Goal: Information Seeking & Learning: Compare options

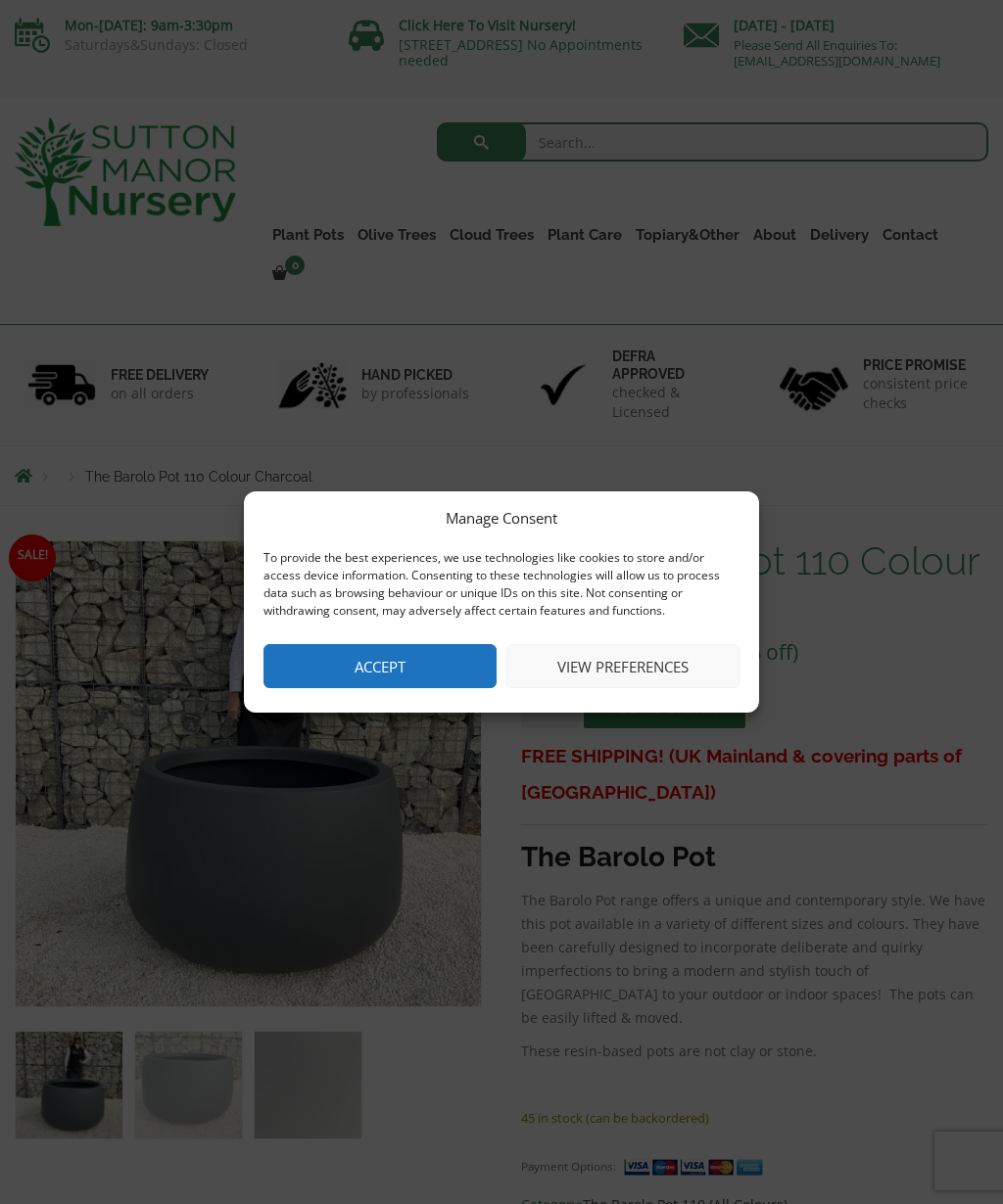
click at [309, 662] on button "Accept" at bounding box center [380, 666] width 233 height 44
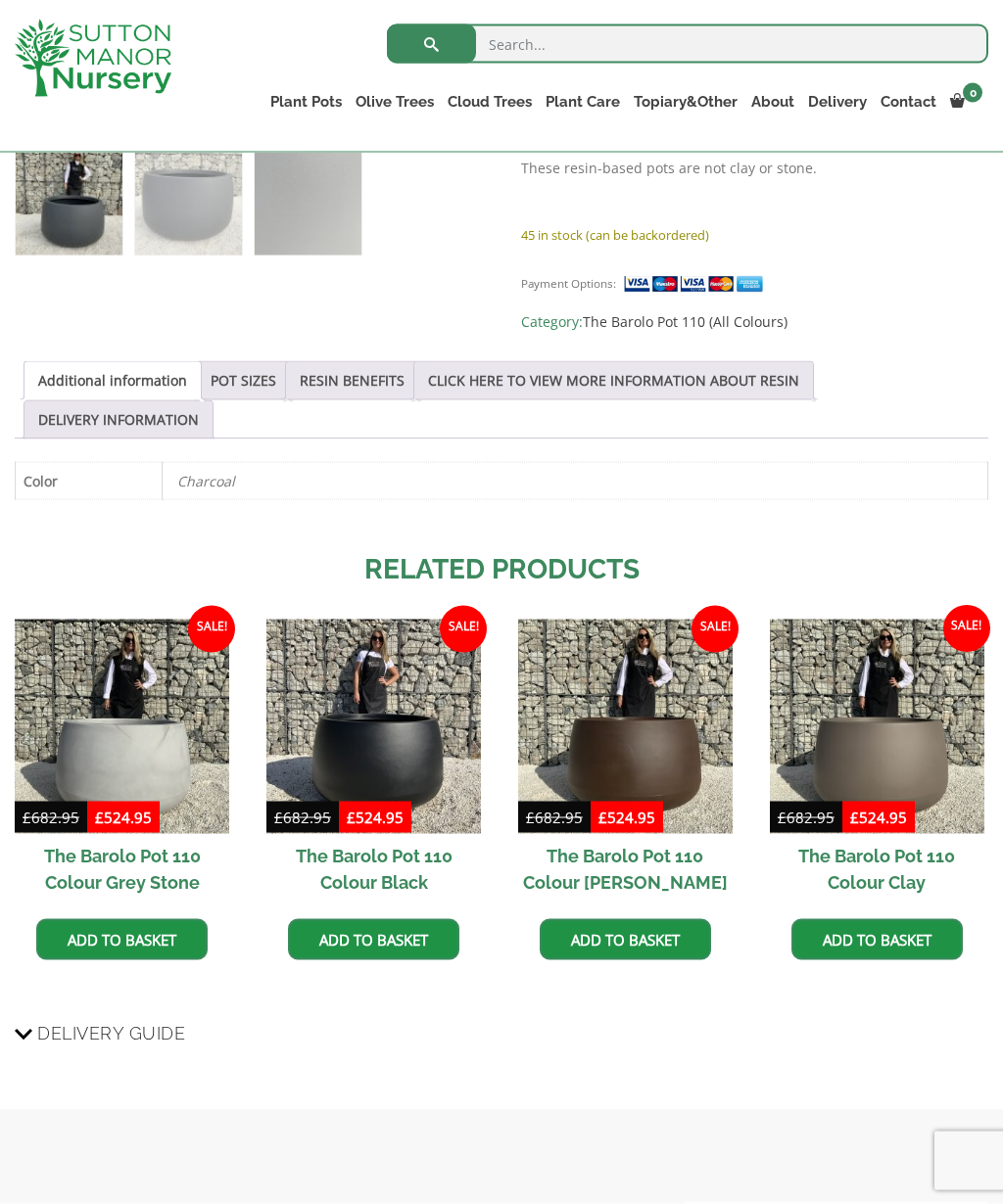
scroll to position [811, 0]
click at [344, 704] on img at bounding box center [373, 725] width 214 height 214
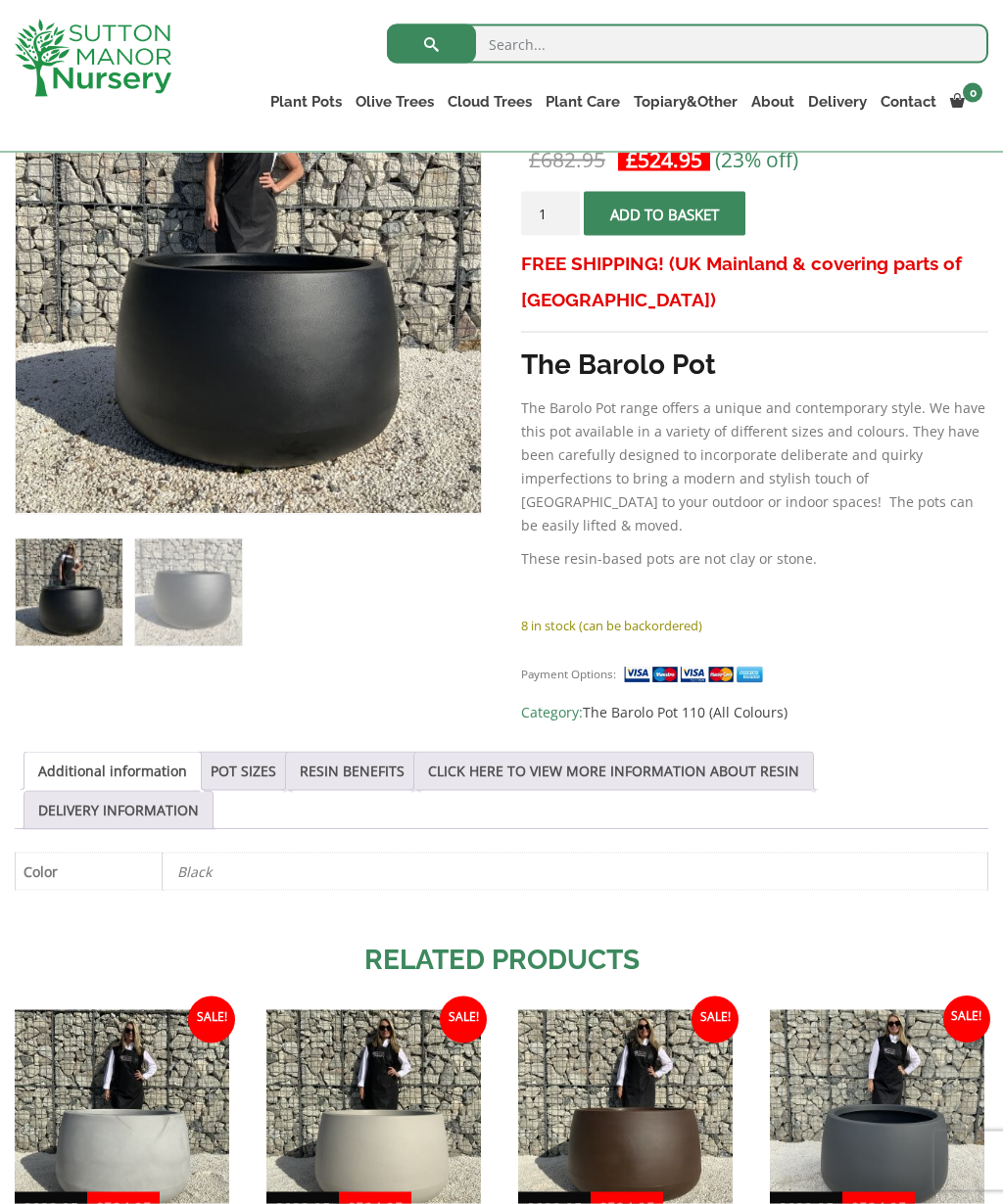
scroll to position [396, 0]
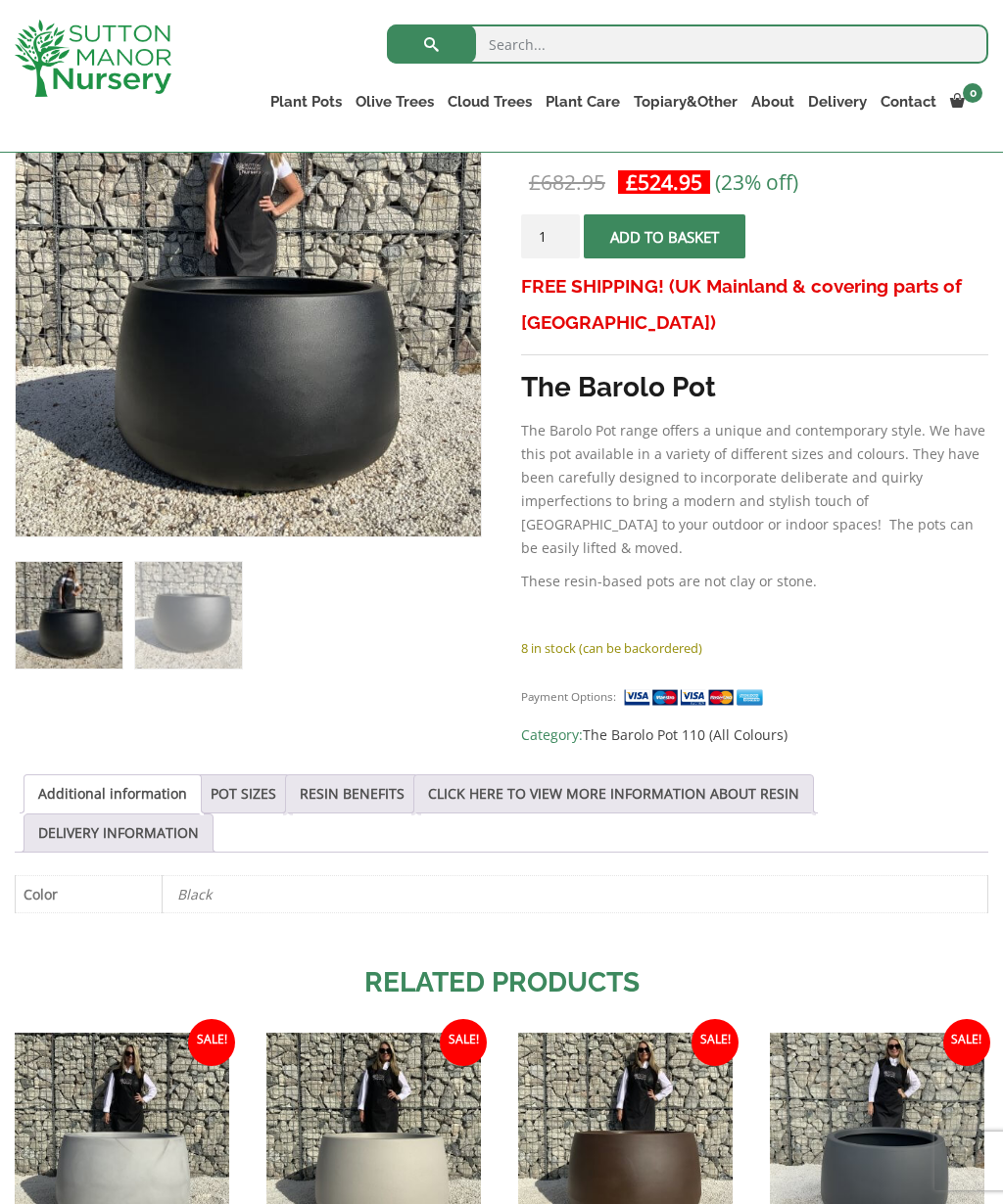
click at [244, 775] on link "POT SIZES" at bounding box center [243, 794] width 66 height 37
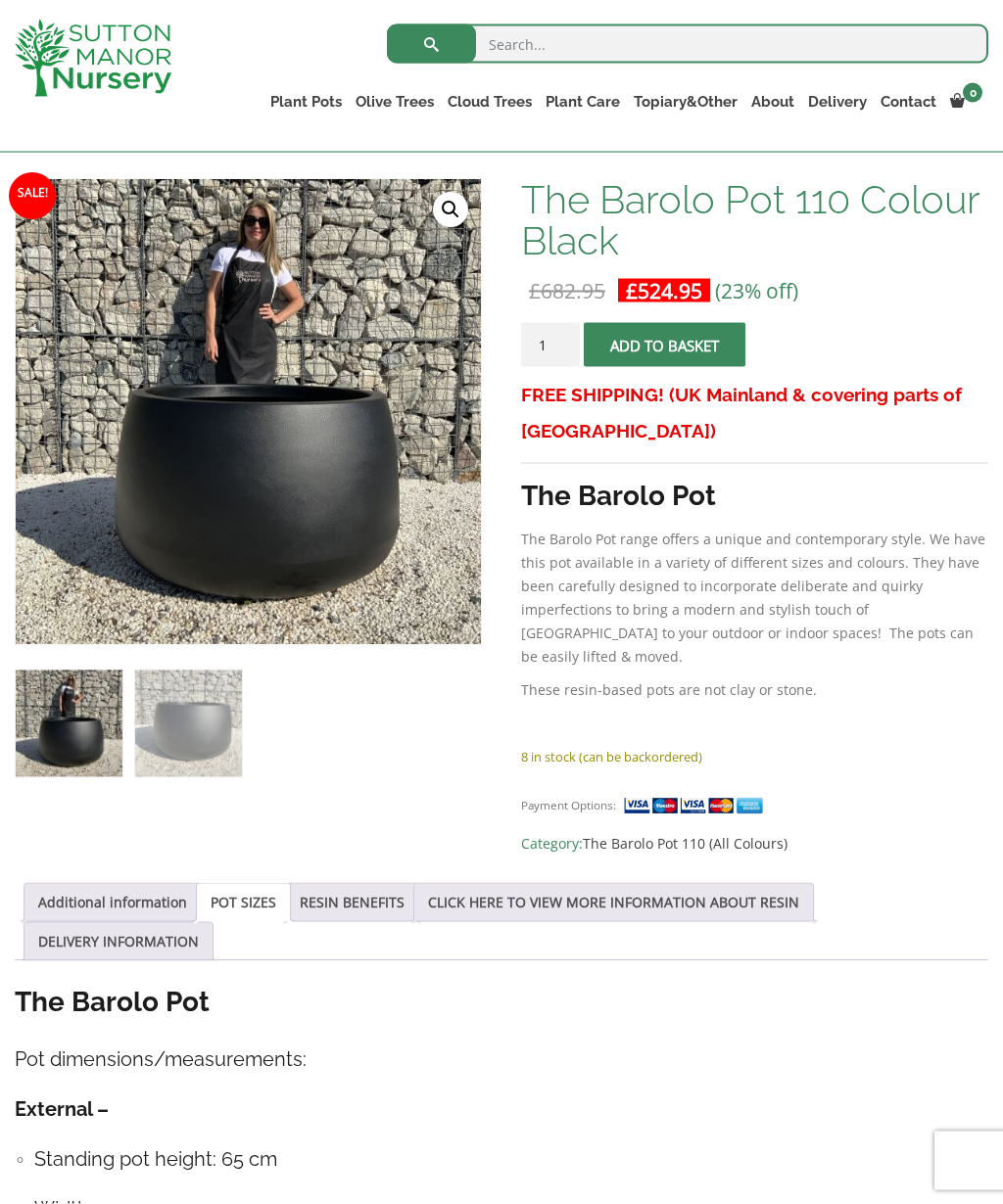
scroll to position [280, 0]
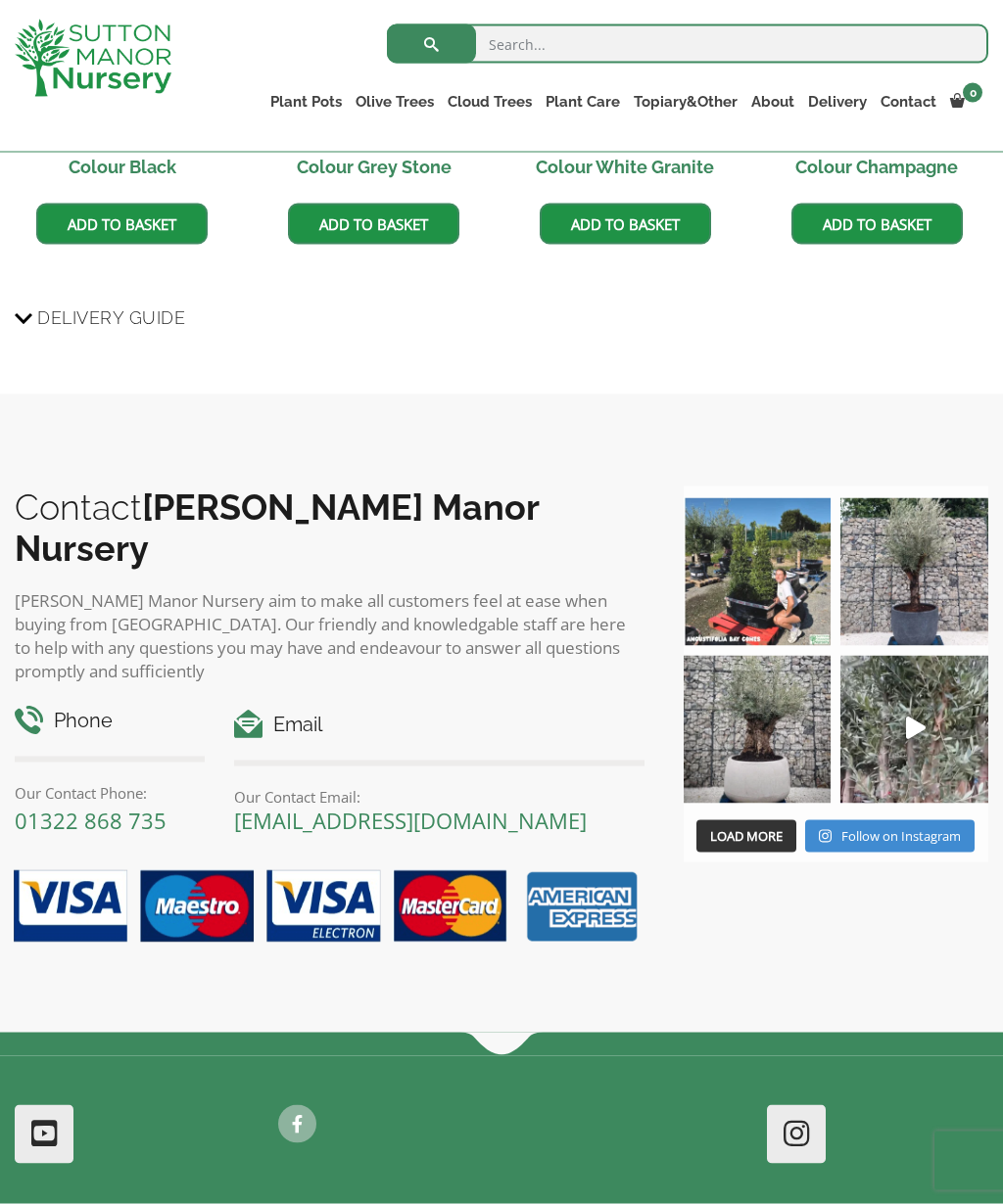
scroll to position [1527, 0]
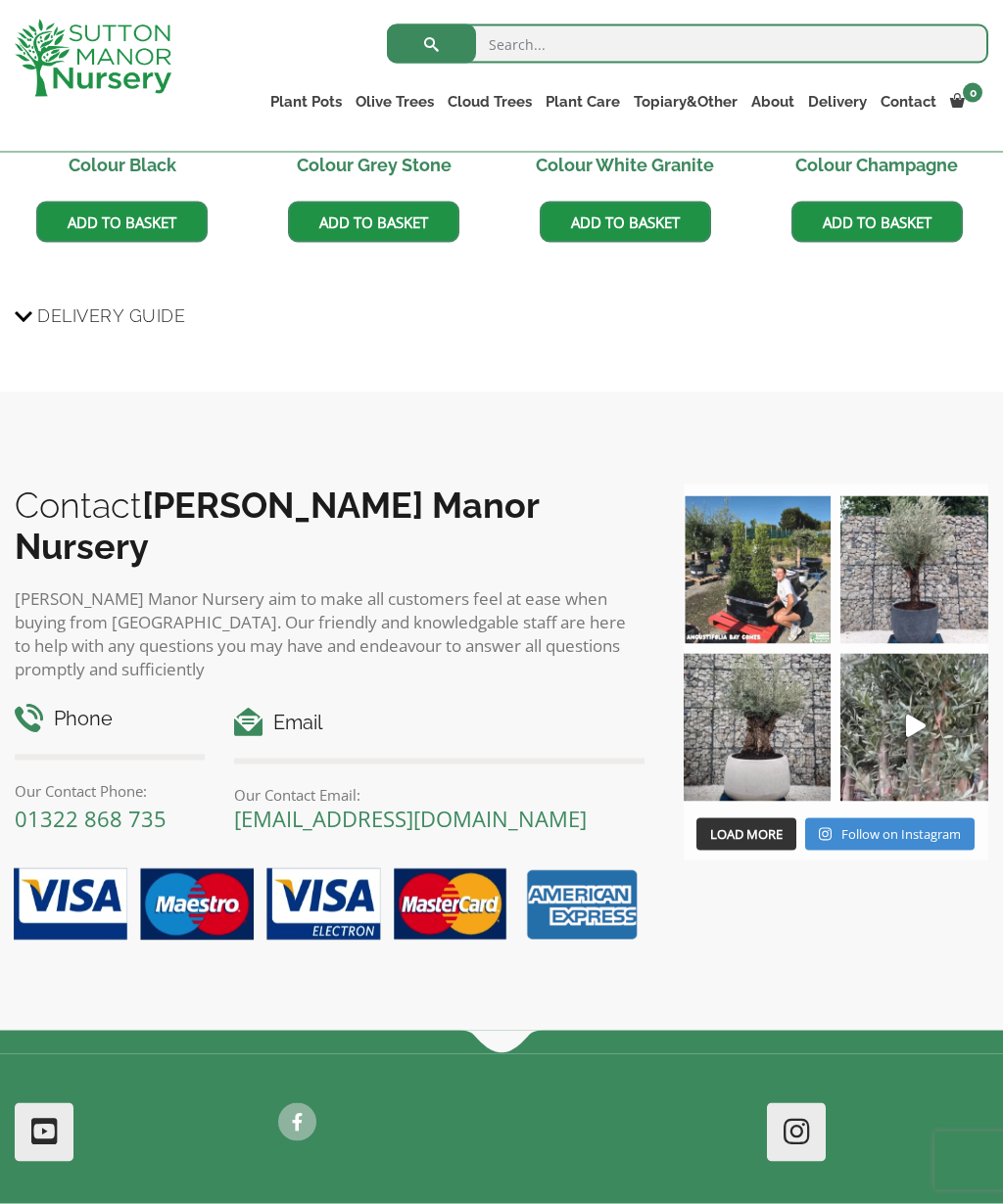
click at [762, 825] on span "Load More" at bounding box center [746, 834] width 72 height 18
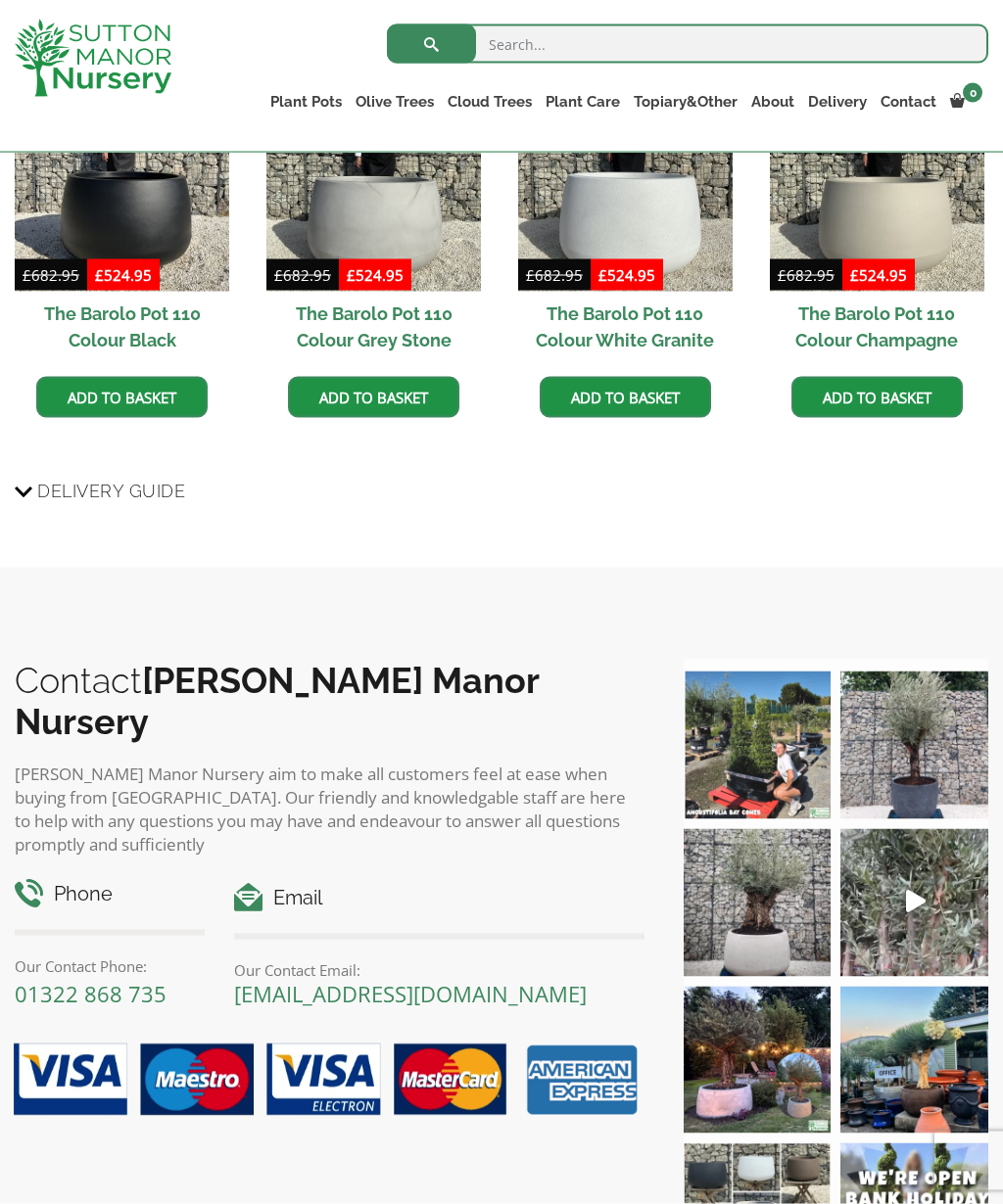
scroll to position [1353, 0]
click at [762, 897] on img at bounding box center [757, 902] width 148 height 148
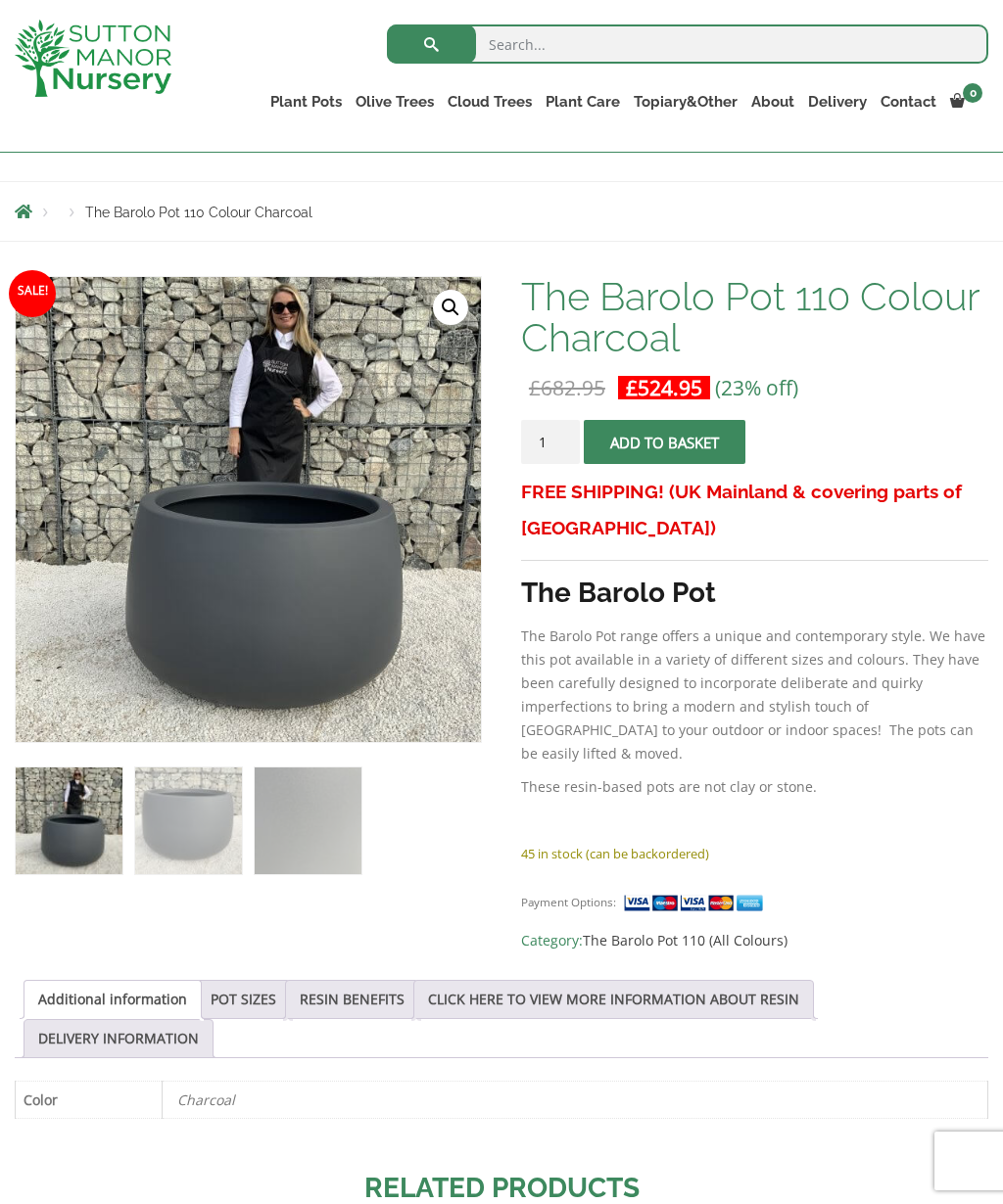
scroll to position [189, 0]
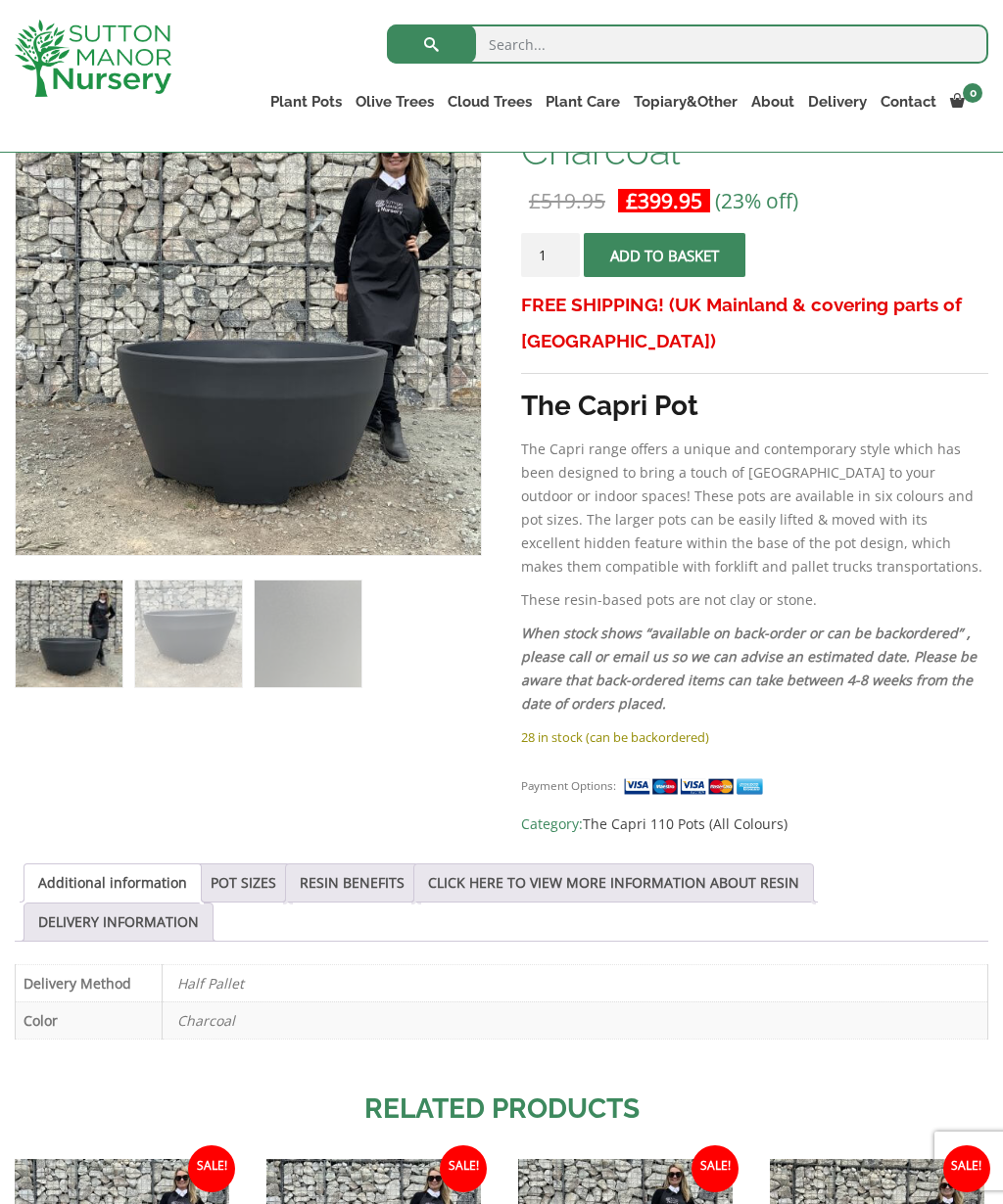
scroll to position [302, 0]
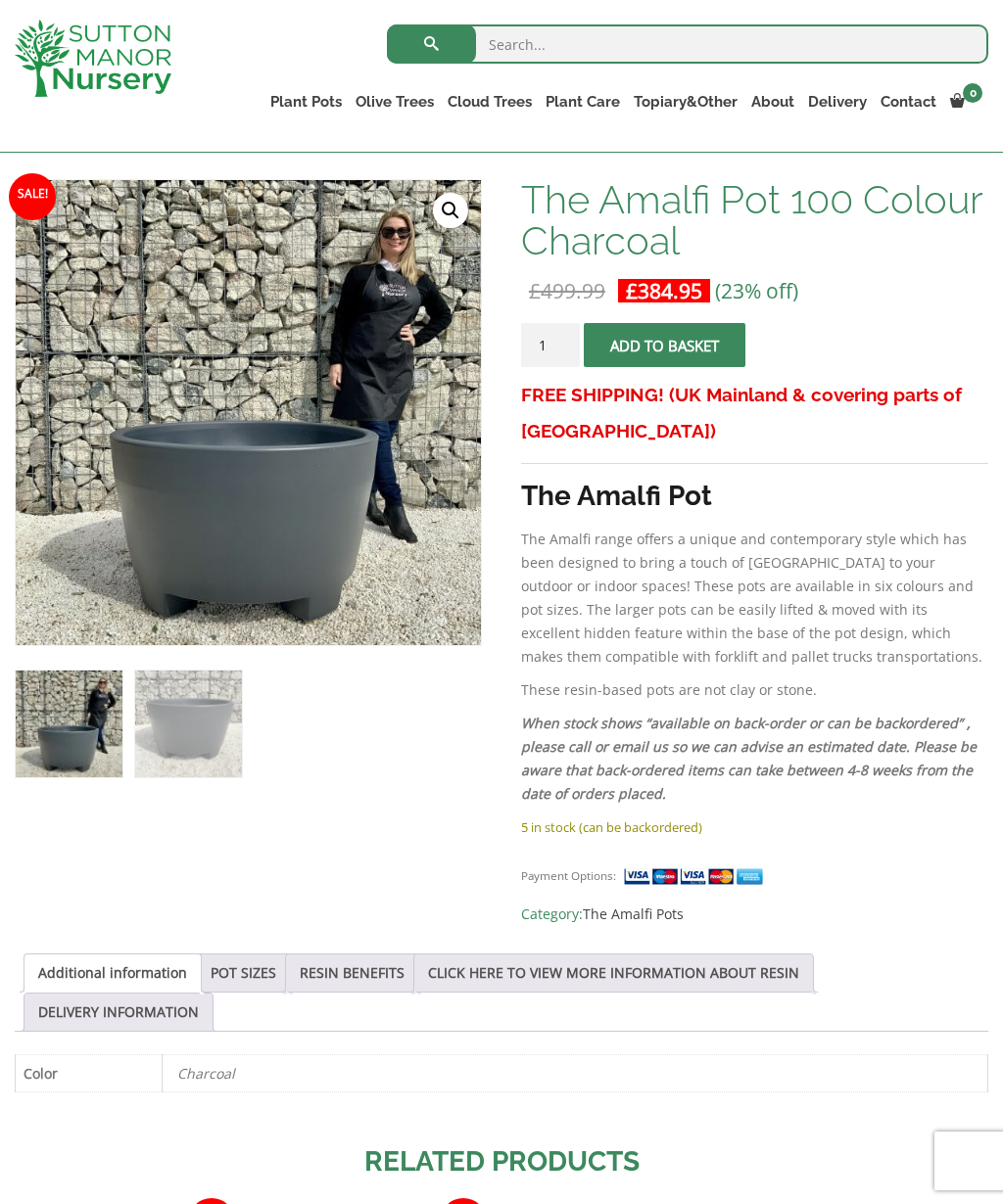
scroll to position [284, 0]
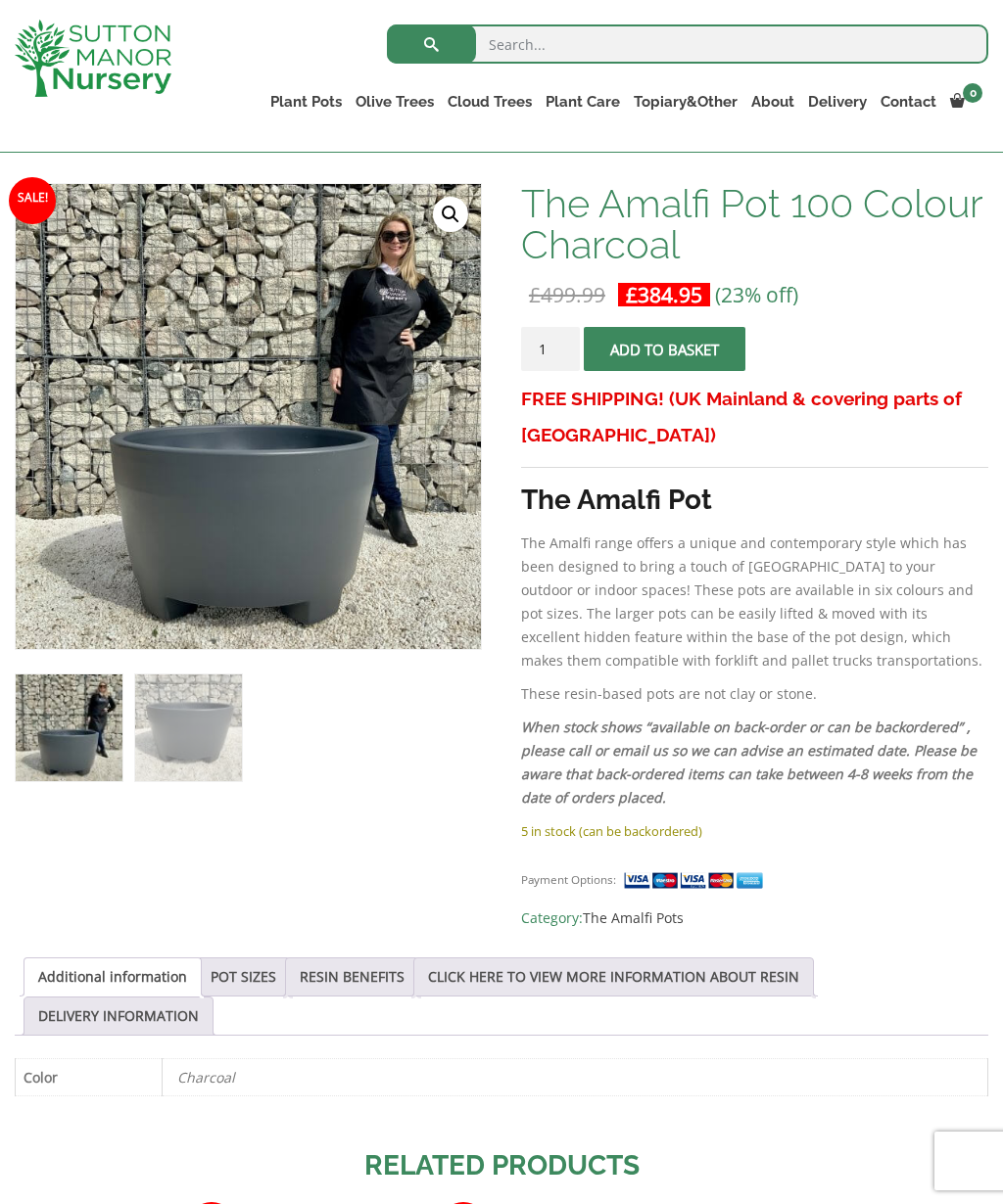
click at [242, 990] on link "POT SIZES" at bounding box center [243, 977] width 66 height 37
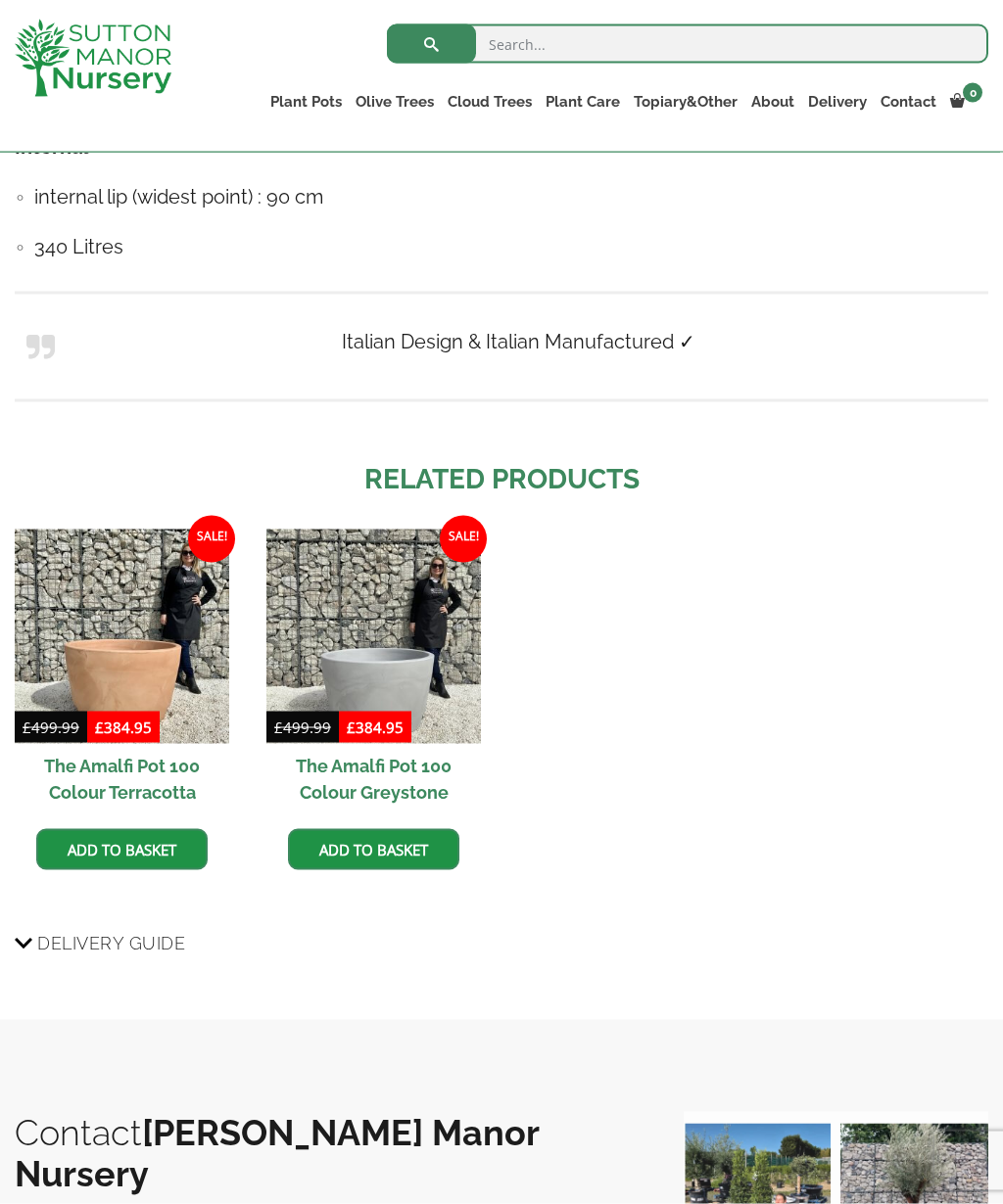
scroll to position [1564, 0]
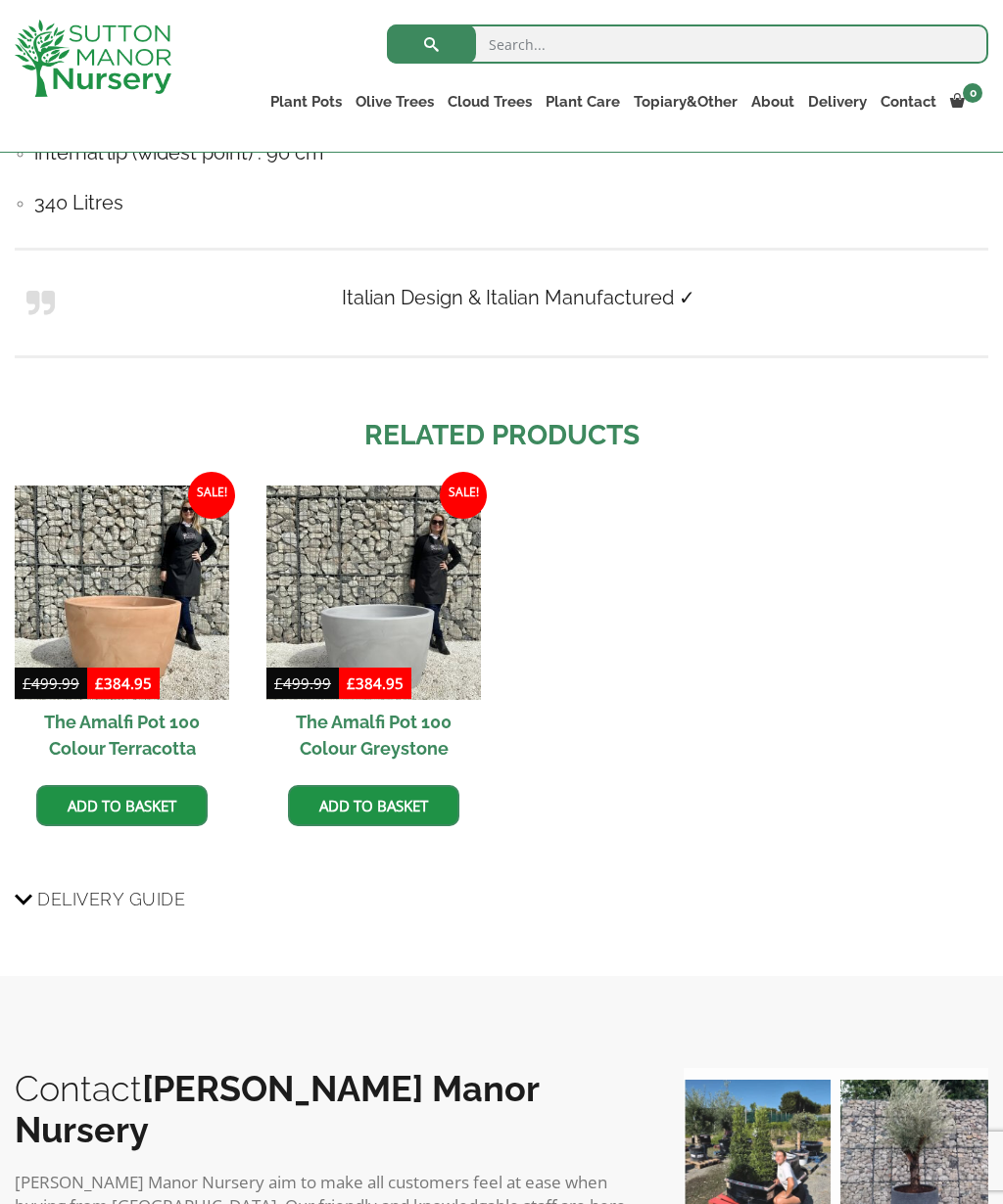
click at [435, 568] on img at bounding box center [373, 592] width 214 height 214
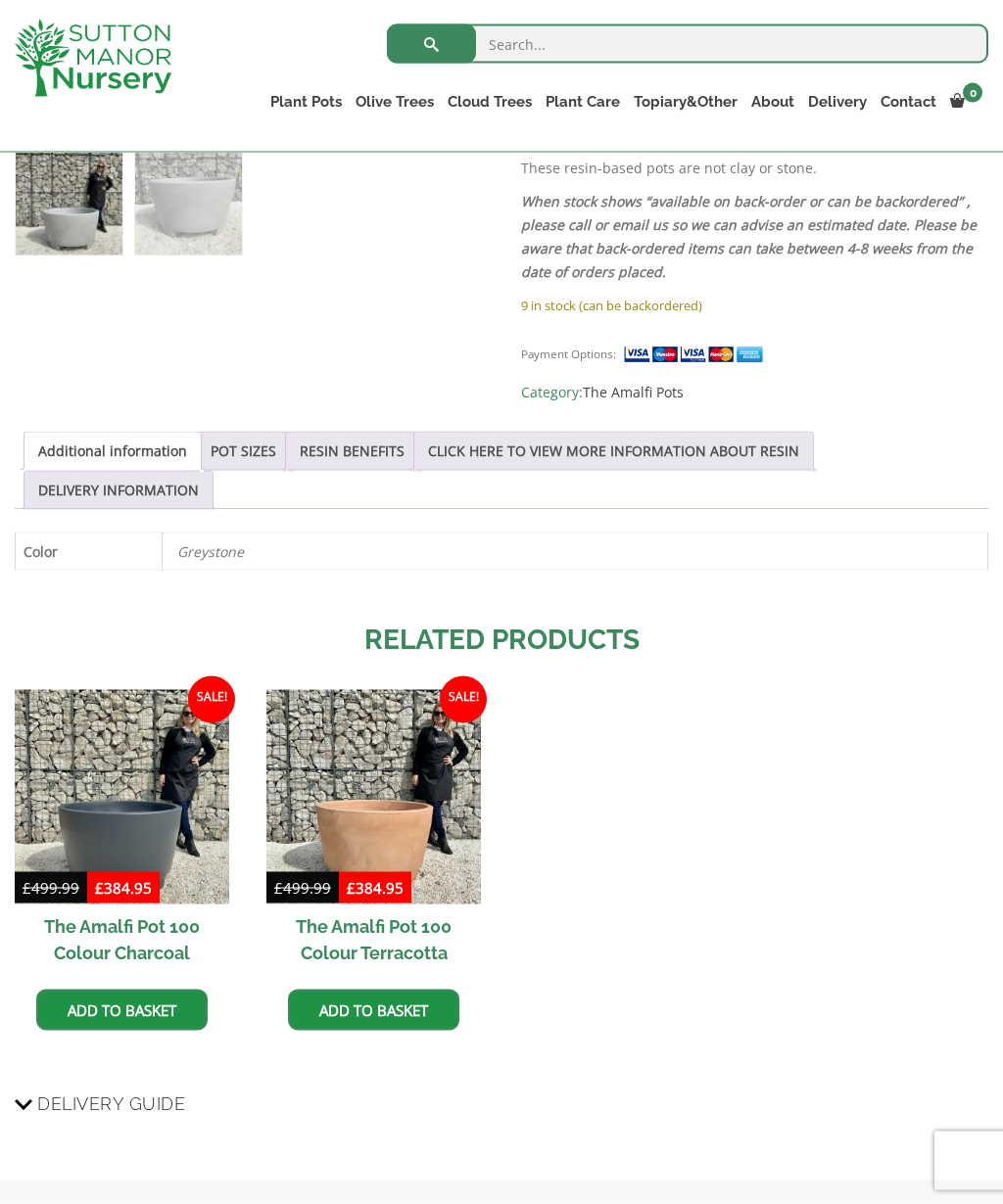
scroll to position [811, 0]
click at [86, 818] on img at bounding box center [121, 796] width 214 height 214
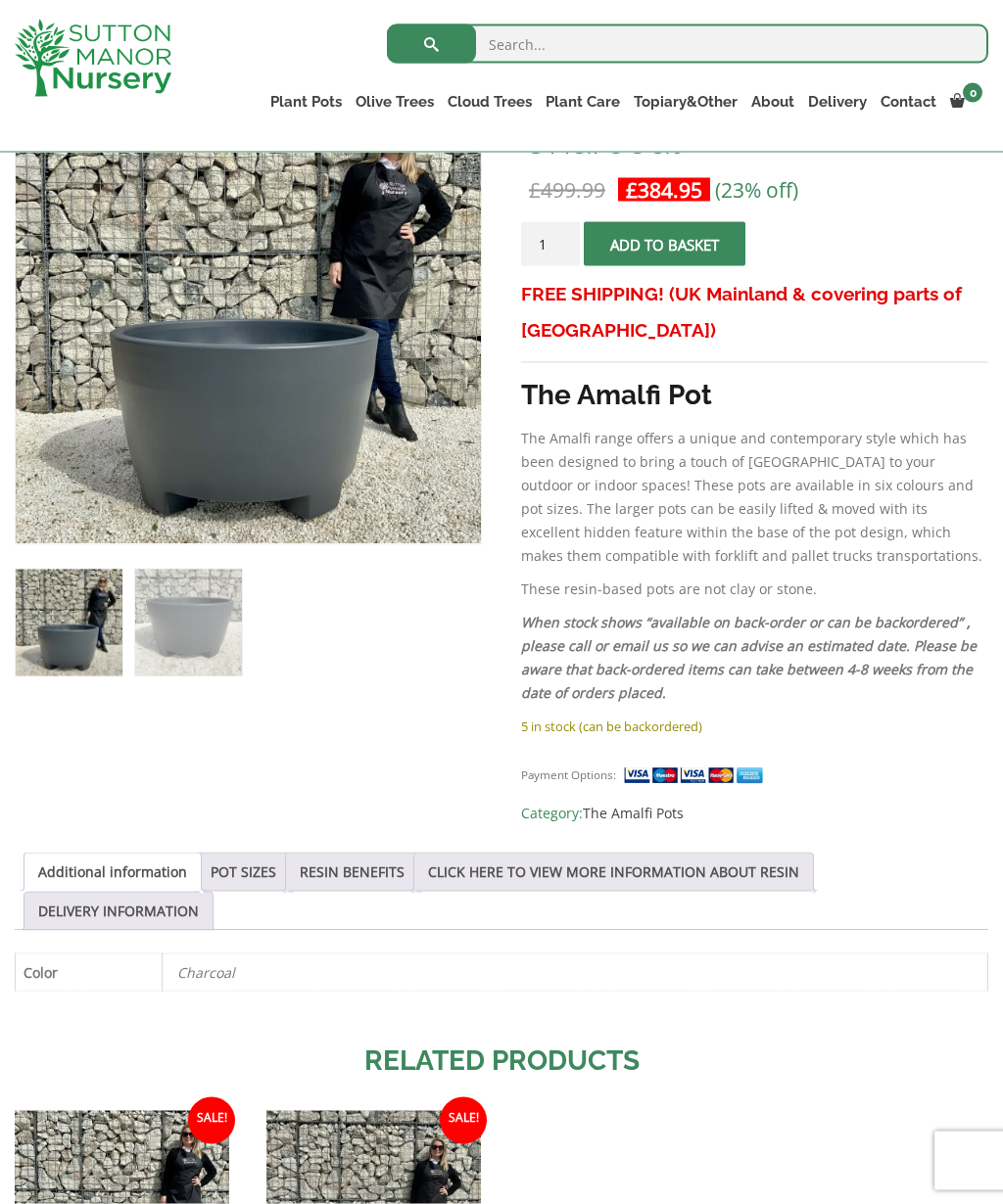
scroll to position [390, 0]
click at [238, 867] on link "POT SIZES" at bounding box center [243, 872] width 66 height 37
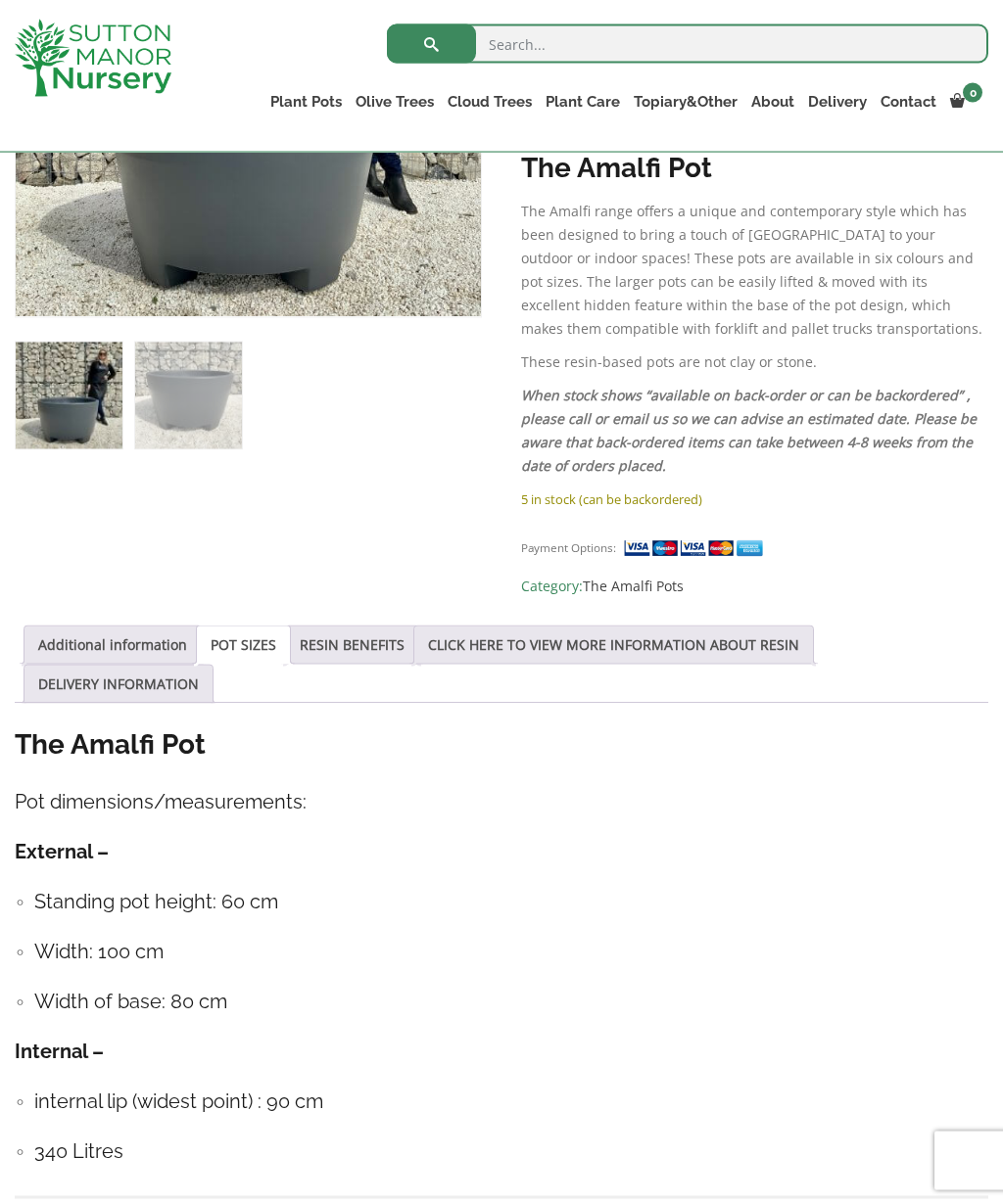
scroll to position [535, 0]
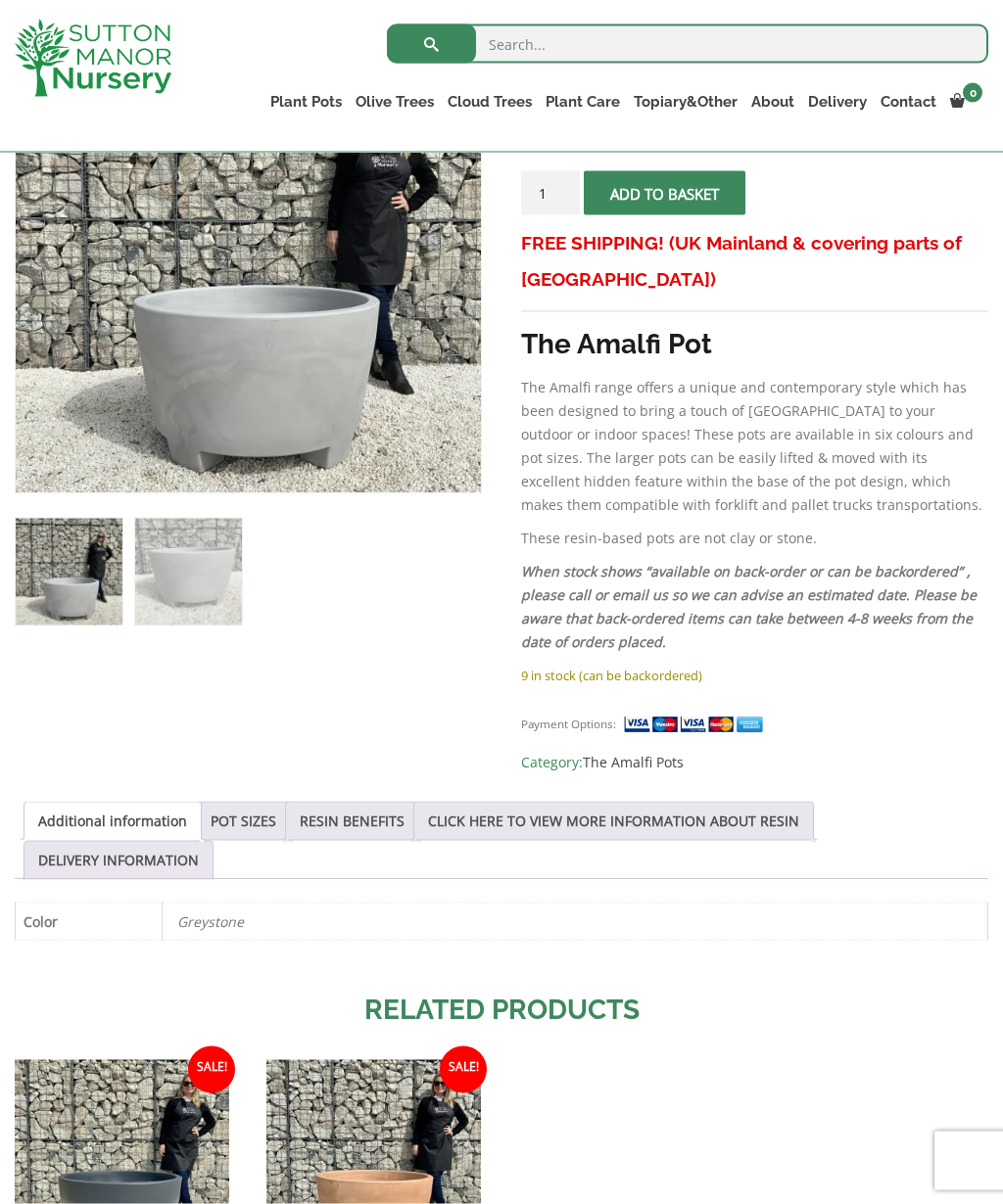
scroll to position [441, 0]
click at [0, 0] on link "The Milan Pots" at bounding box center [0, 0] width 0 height 0
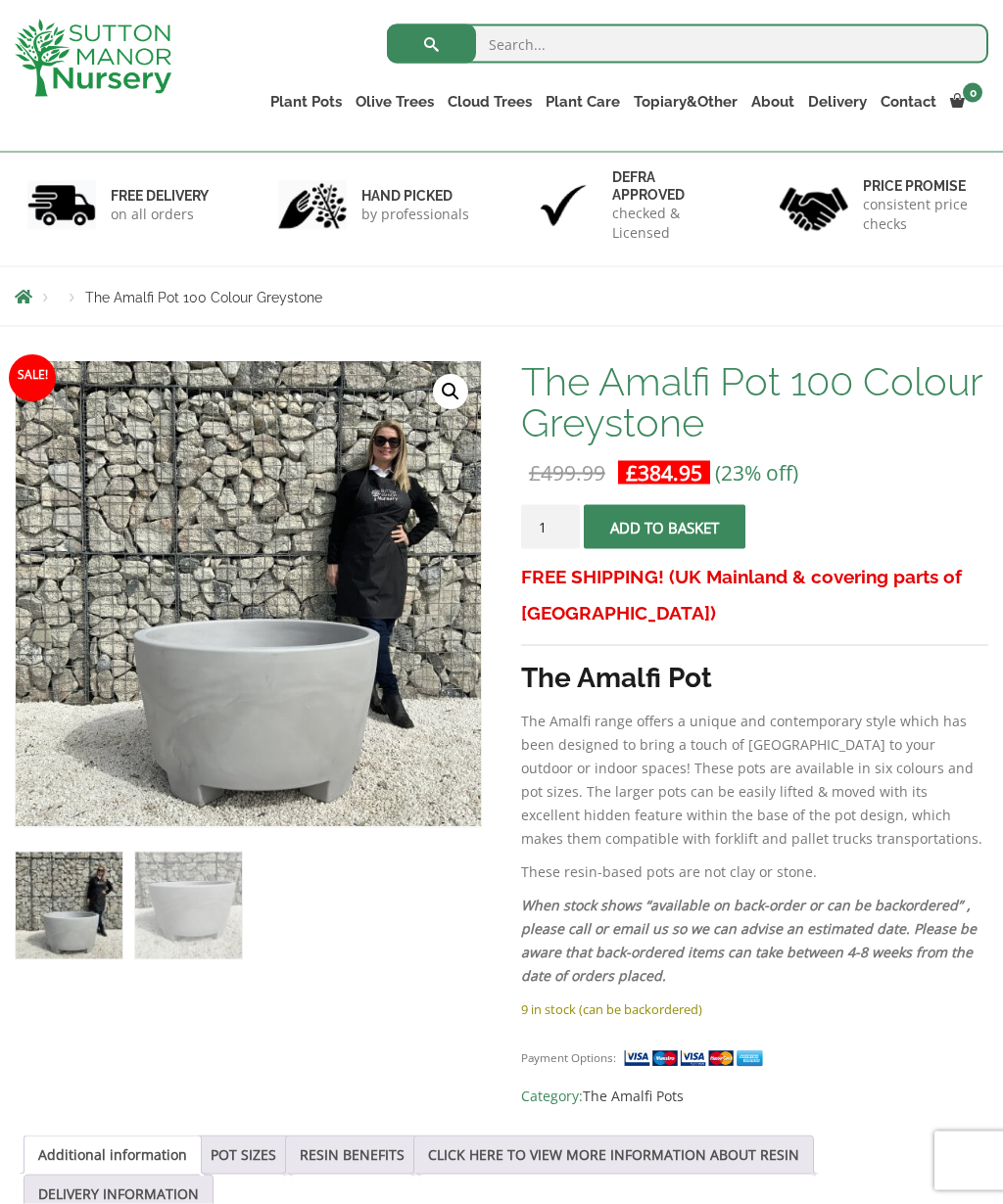
scroll to position [0, 0]
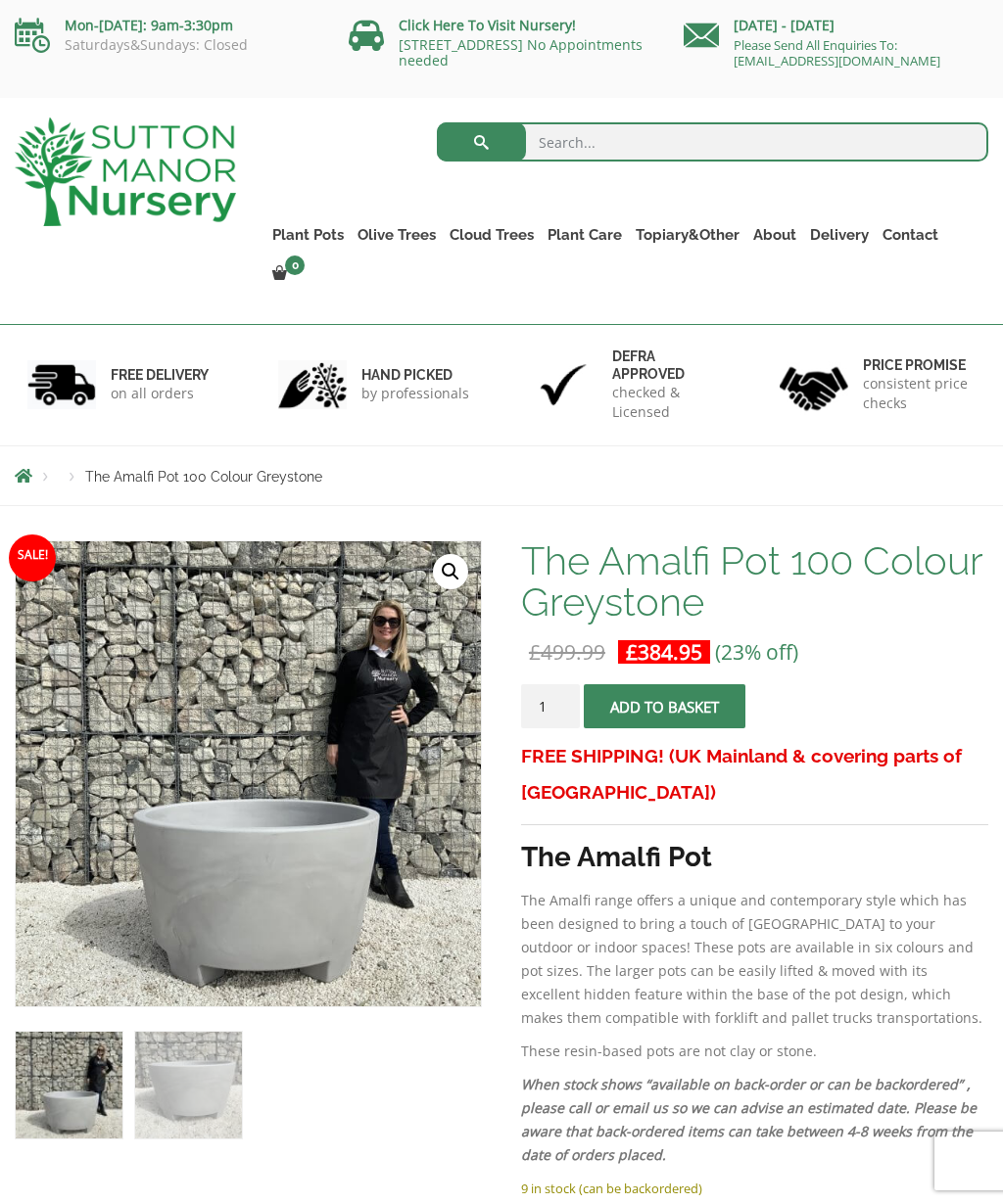
click at [0, 0] on link "The Brunello Pots" at bounding box center [0, 0] width 0 height 0
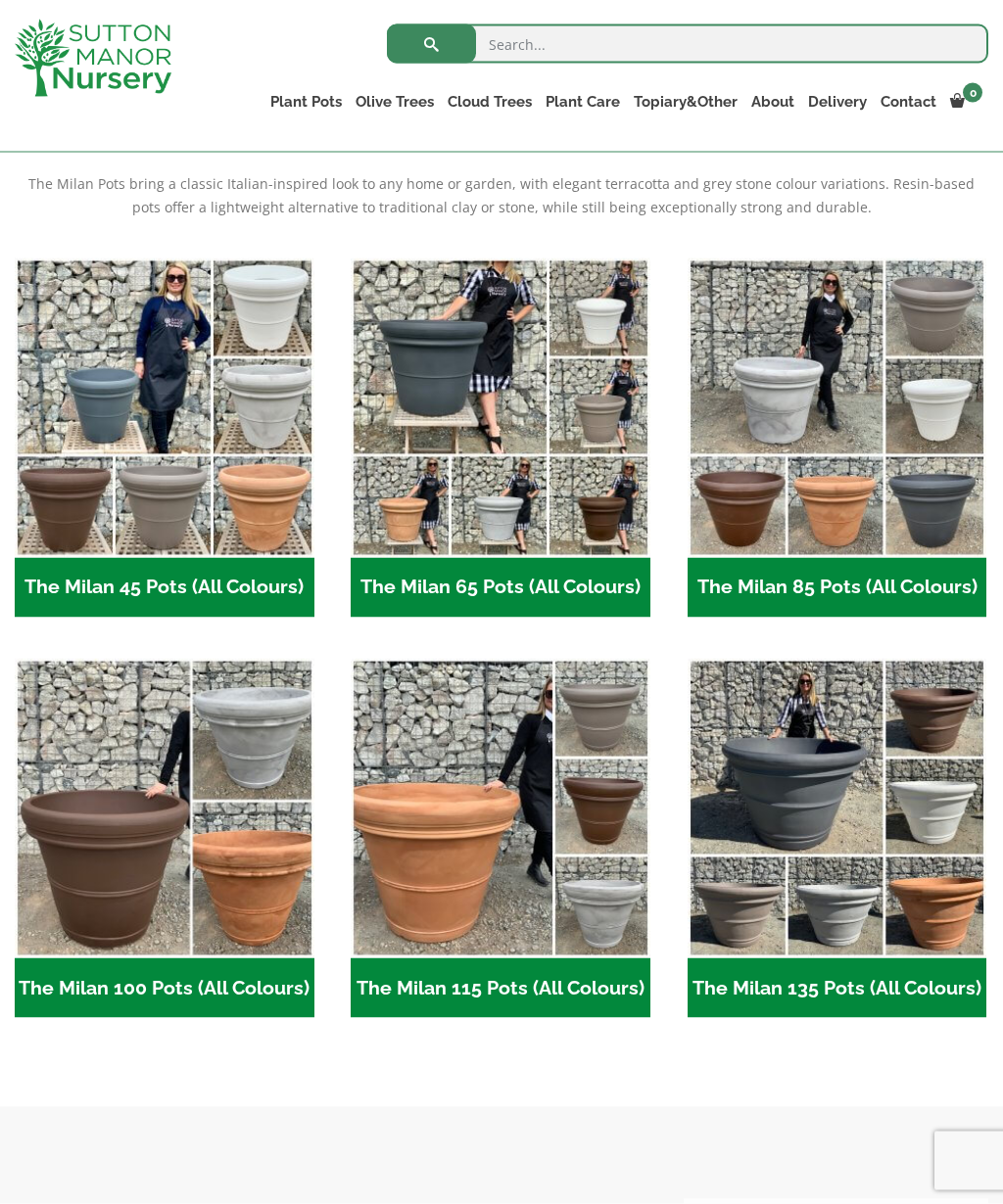
scroll to position [425, 0]
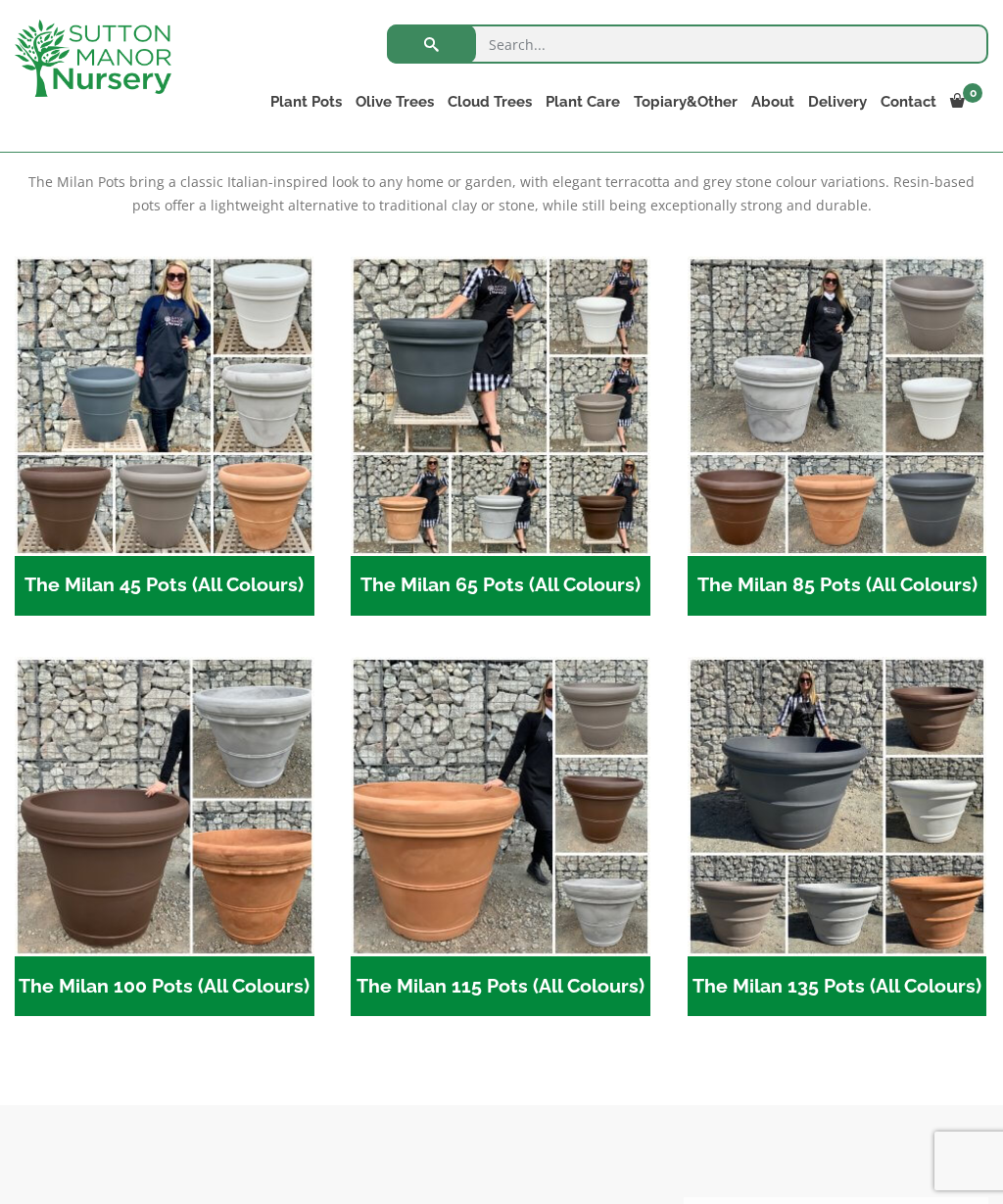
click at [812, 808] on img "Visit product category The Milan 135 Pots (All Colours)" at bounding box center [837, 807] width 300 height 300
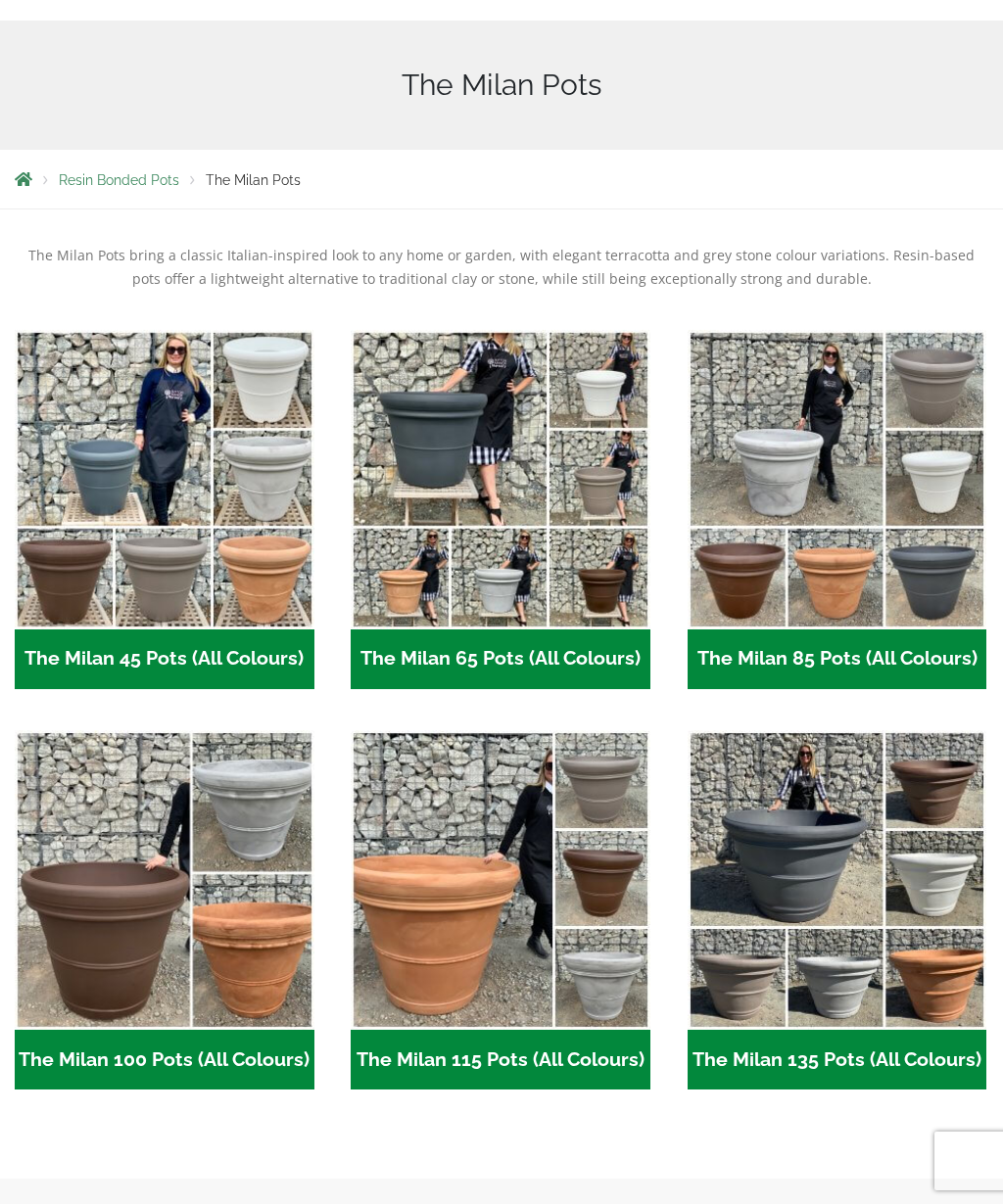
scroll to position [501, 0]
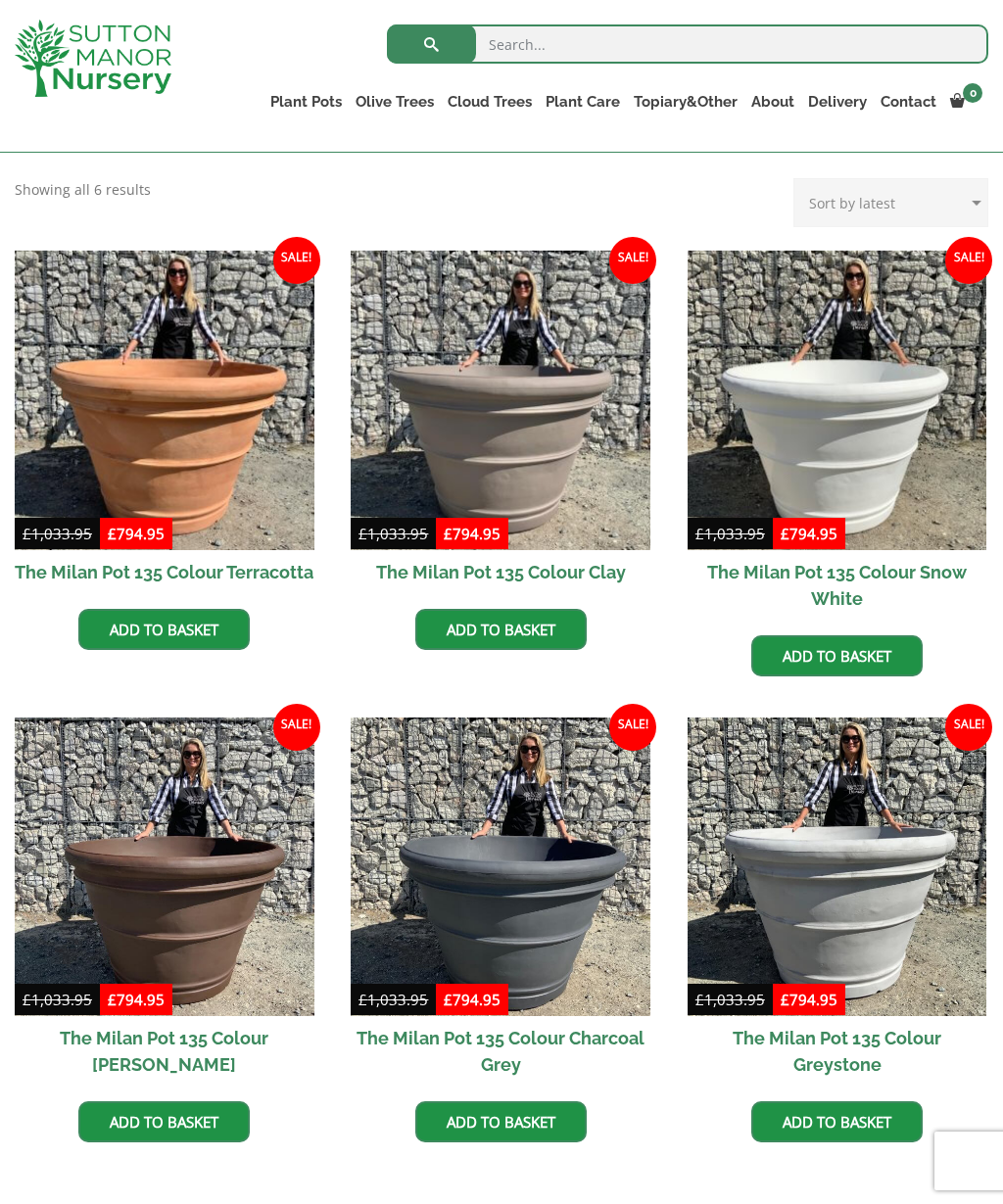
scroll to position [415, 0]
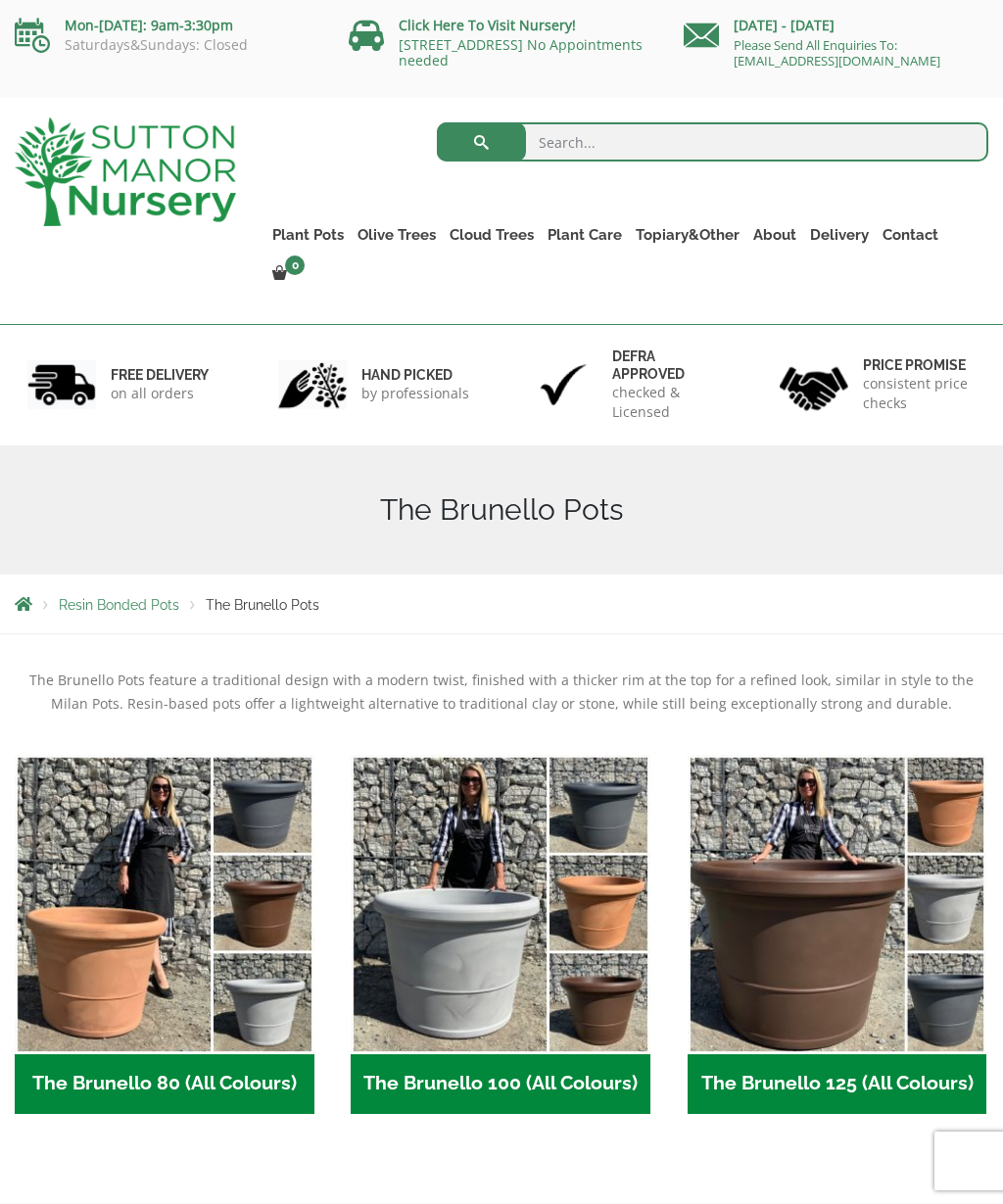
click at [498, 956] on img "Visit product category The Brunello 100 (All Colours)" at bounding box center [500, 904] width 300 height 300
click at [0, 0] on link "The Venice Cube Pots" at bounding box center [0, 0] width 0 height 0
click at [0, 0] on link "The Barolo Pots" at bounding box center [0, 0] width 0 height 0
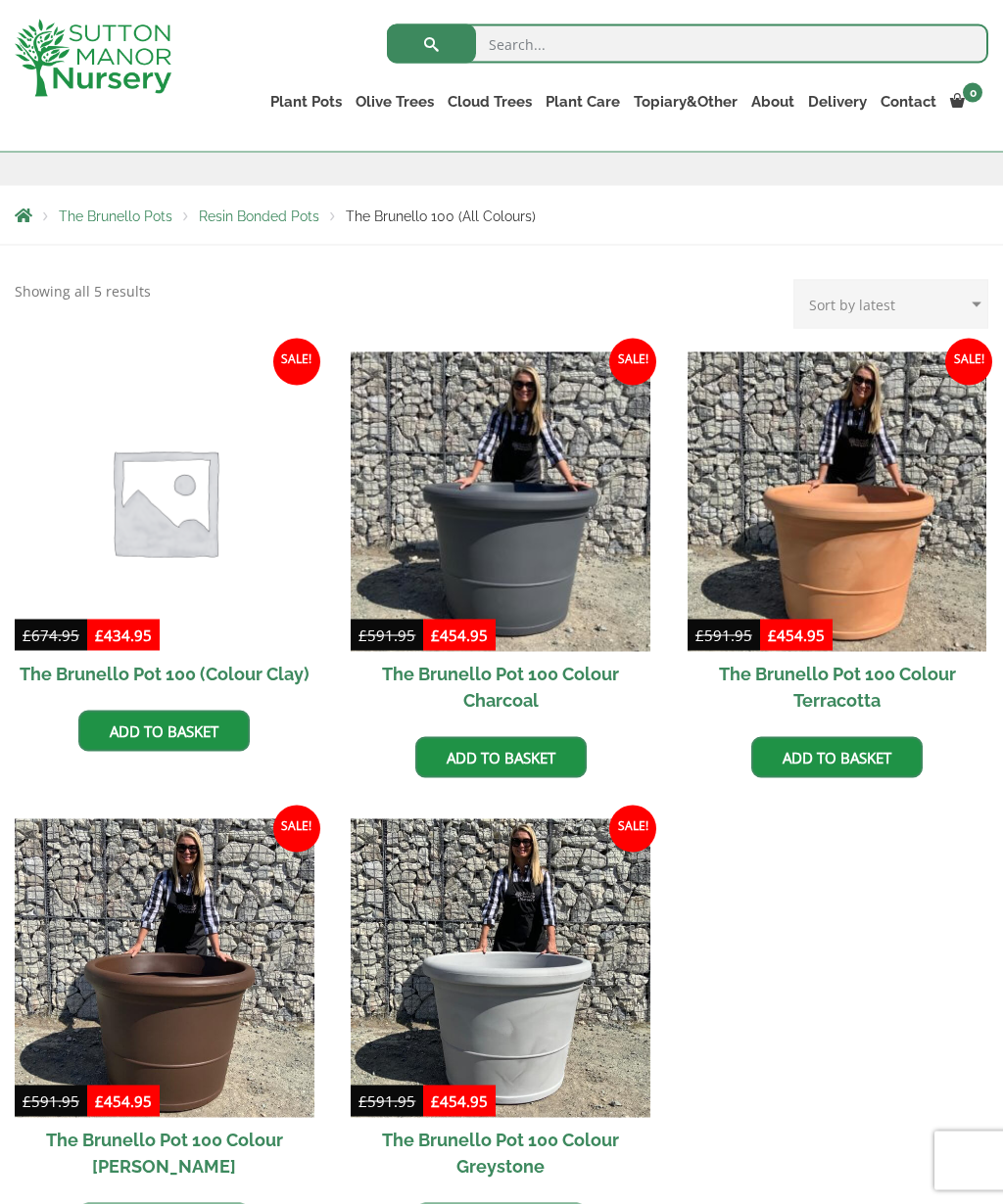
scroll to position [317, 0]
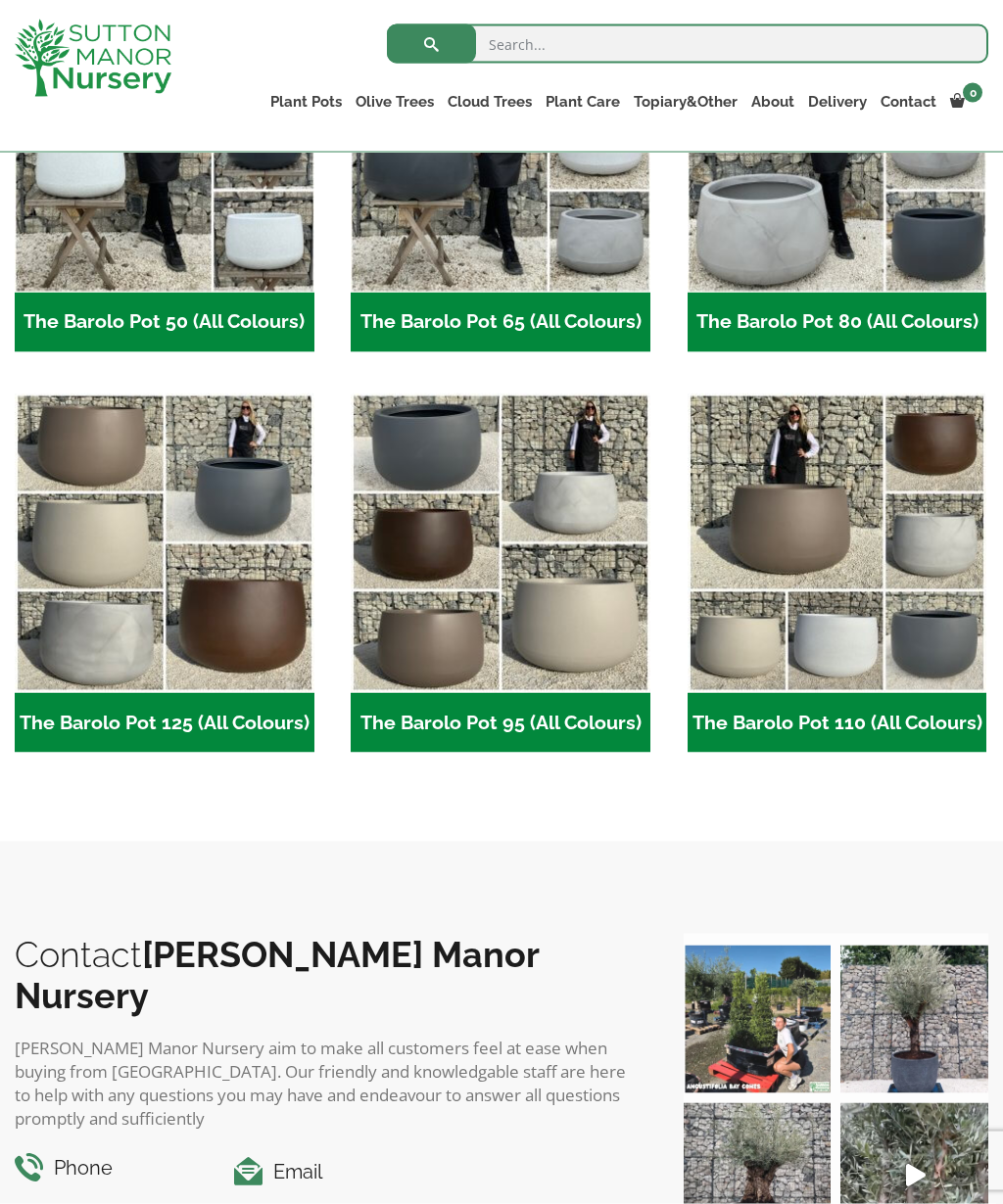
scroll to position [714, 0]
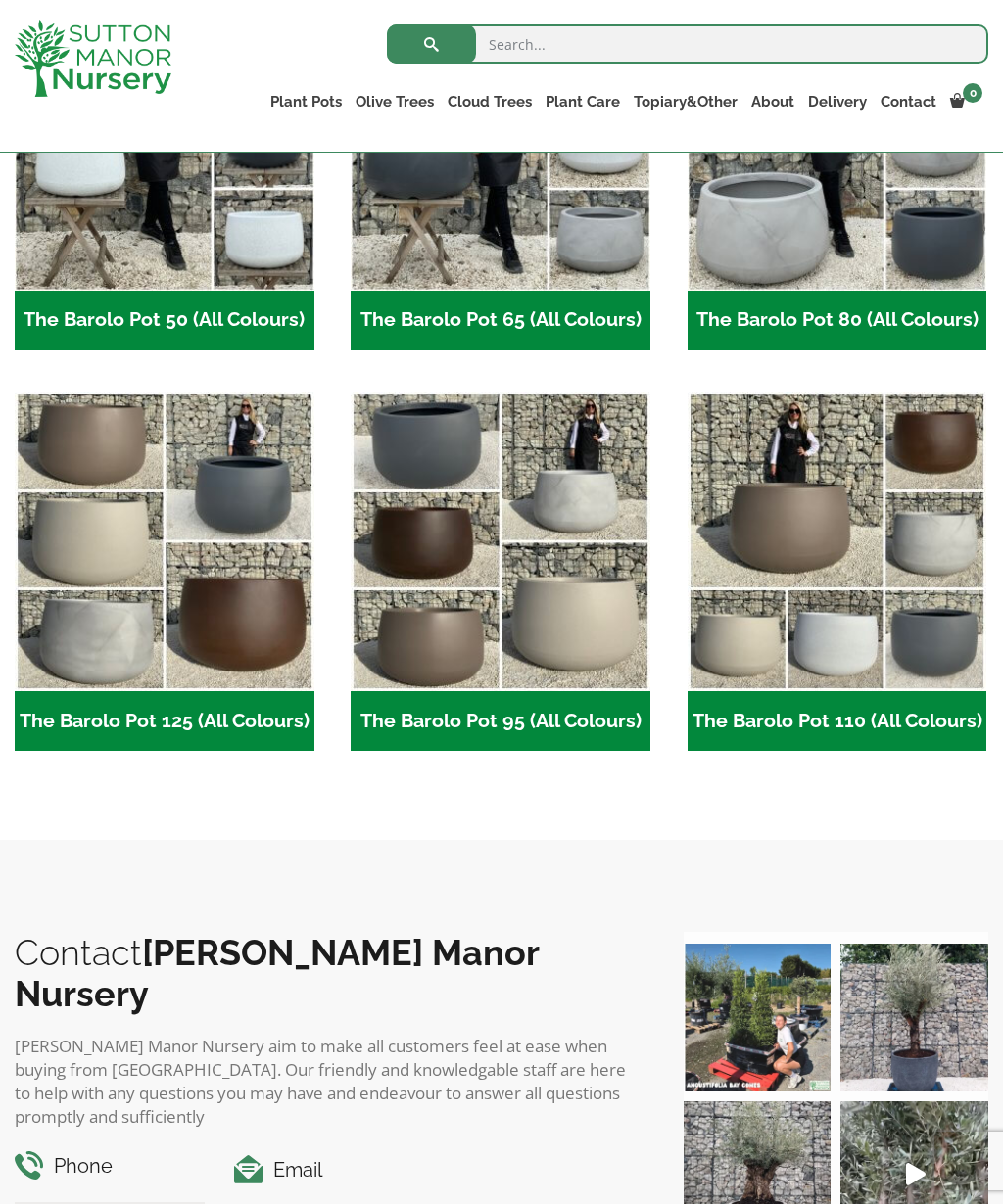
click at [801, 509] on img "Visit product category The Barolo Pot 110 (All Colours)" at bounding box center [837, 541] width 300 height 300
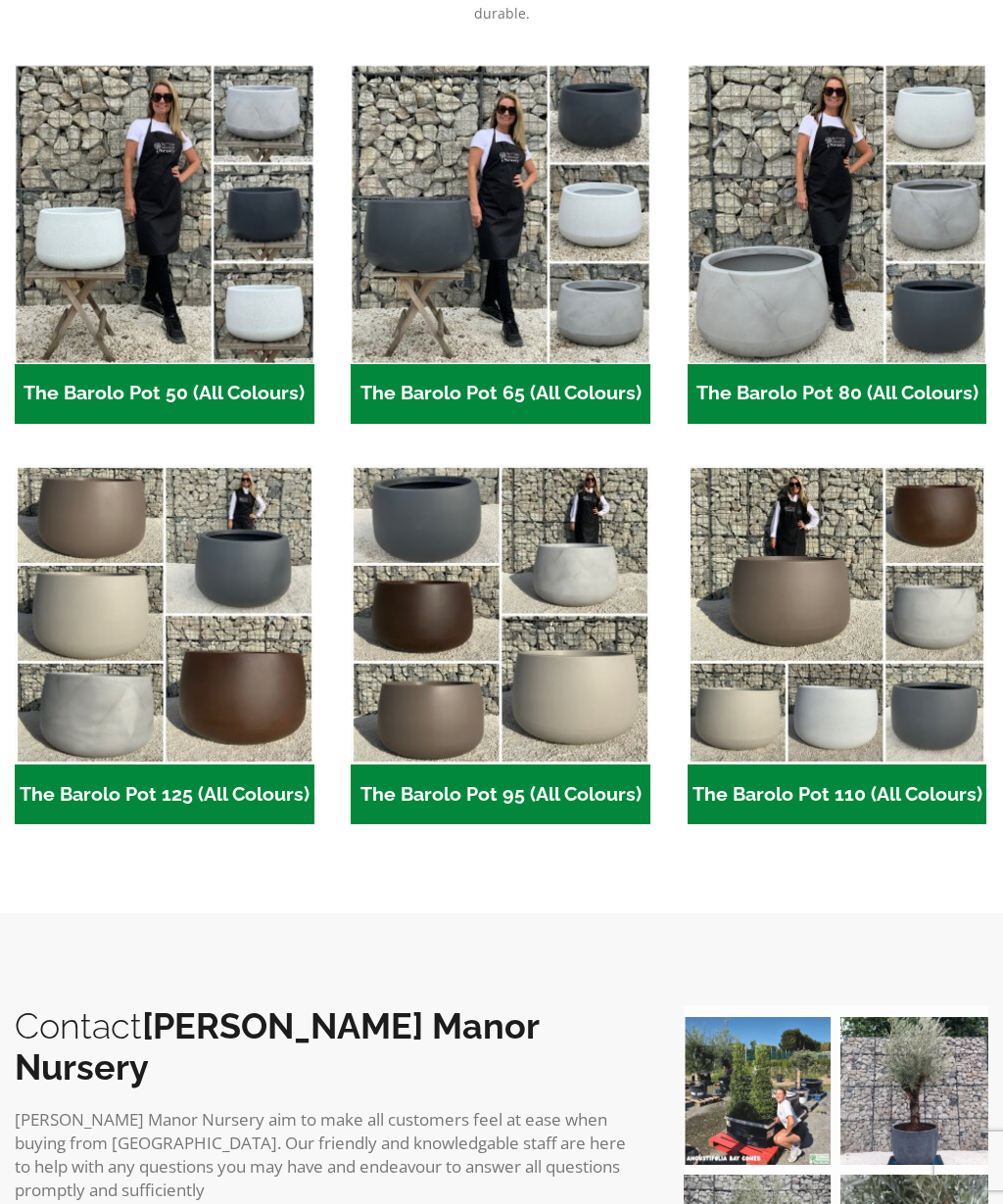
scroll to position [790, 0]
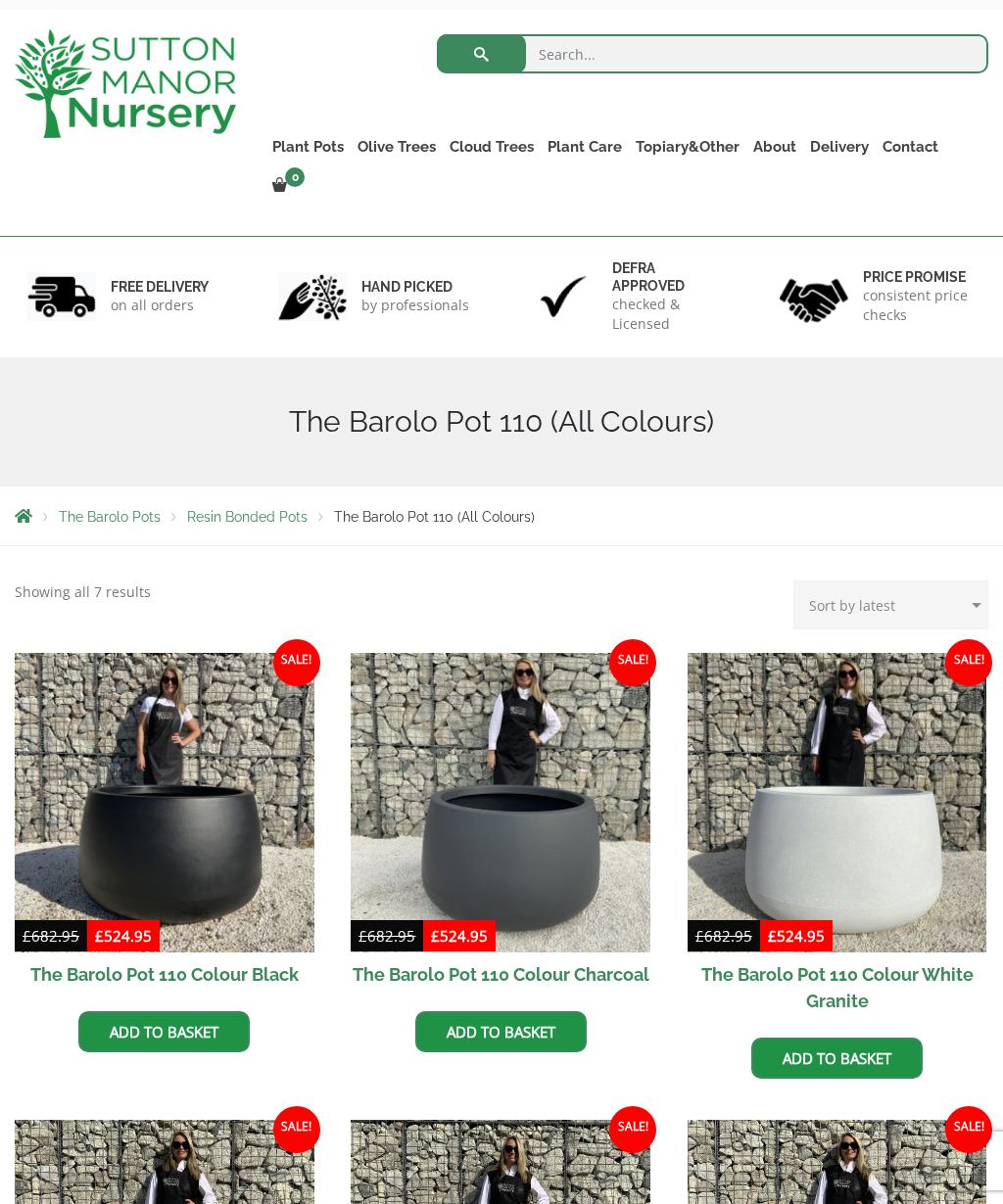
scroll to position [77, 0]
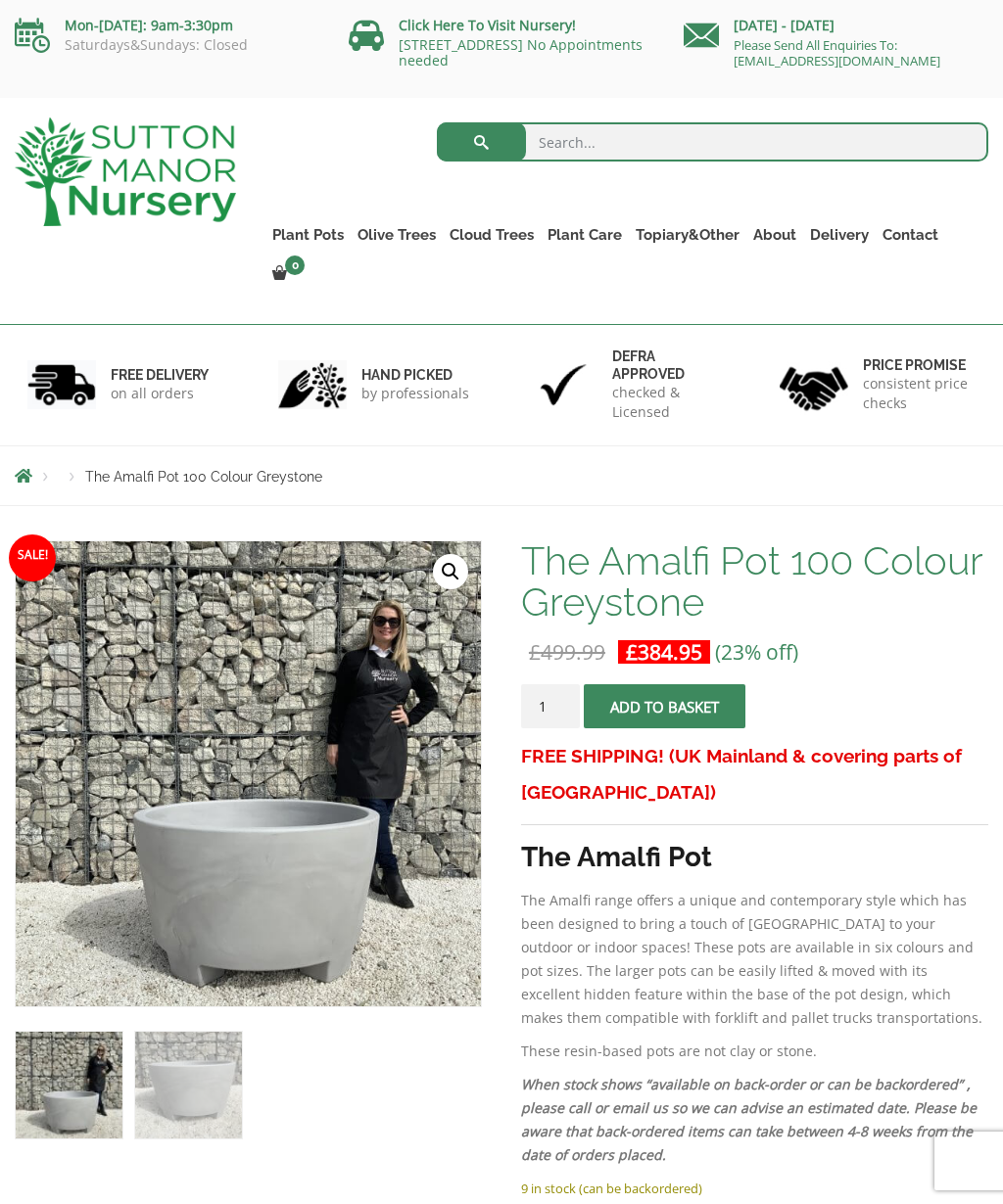
click at [0, 0] on link "Resin Bonded Pots" at bounding box center [0, 0] width 0 height 0
click at [0, 0] on link "The Rome Bowl" at bounding box center [0, 0] width 0 height 0
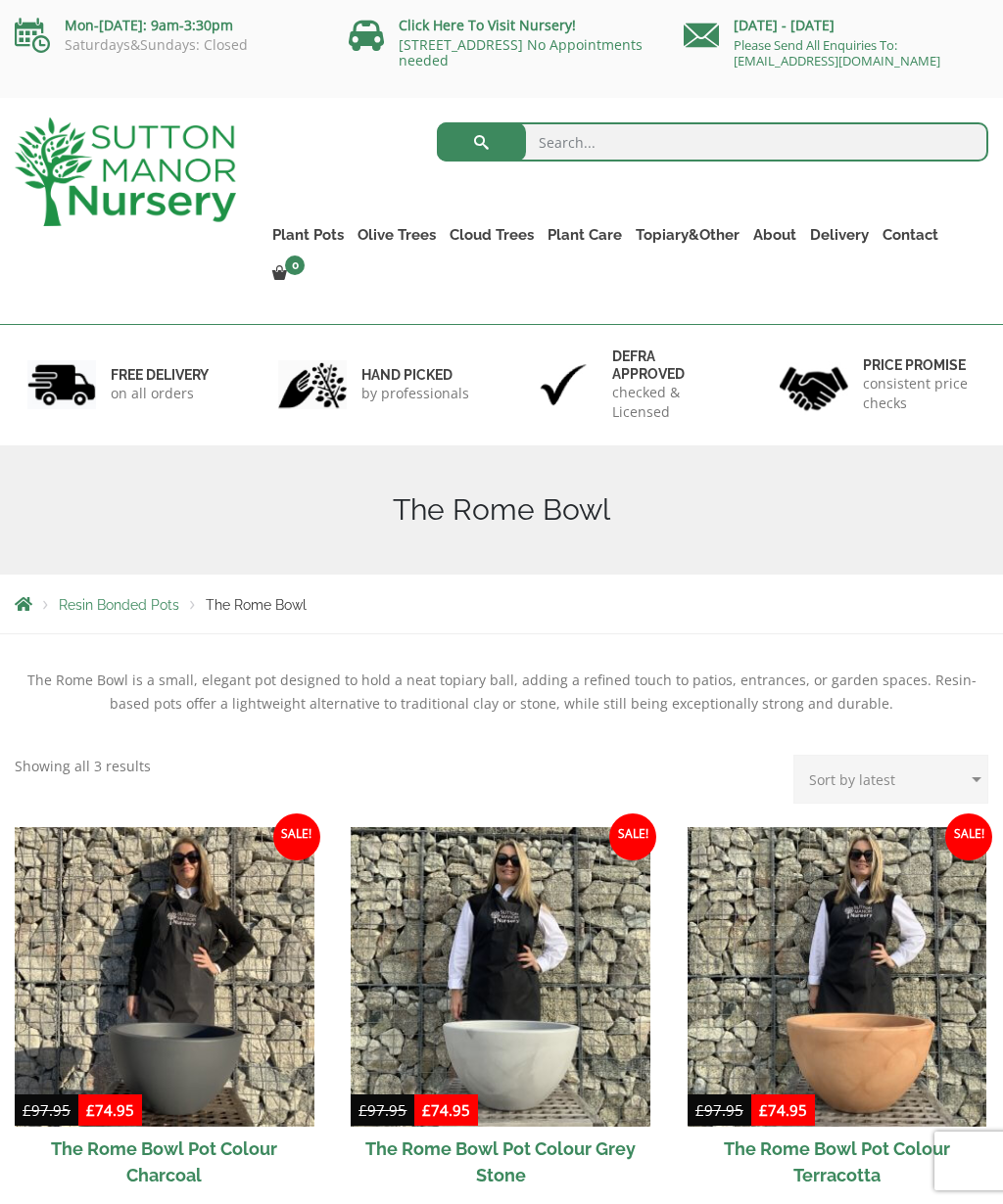
click at [0, 0] on link "The Sicilian Pots" at bounding box center [0, 0] width 0 height 0
click at [0, 0] on link "The Mediterranean Pots" at bounding box center [0, 0] width 0 height 0
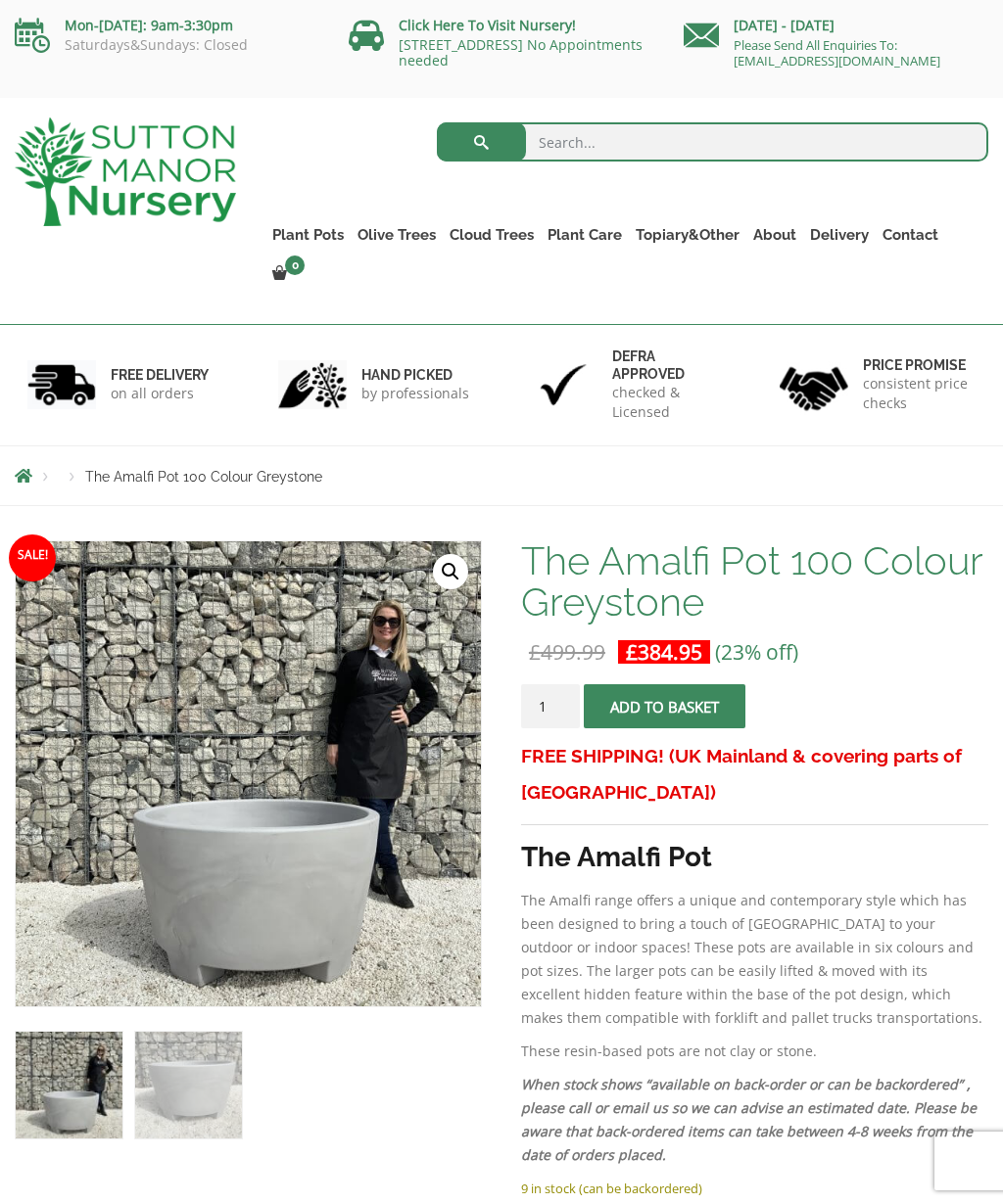
click at [0, 0] on link "The San Marino Pots" at bounding box center [0, 0] width 0 height 0
click at [0, 0] on link "The Pisa Pot 80 (All Colours)" at bounding box center [0, 0] width 0 height 0
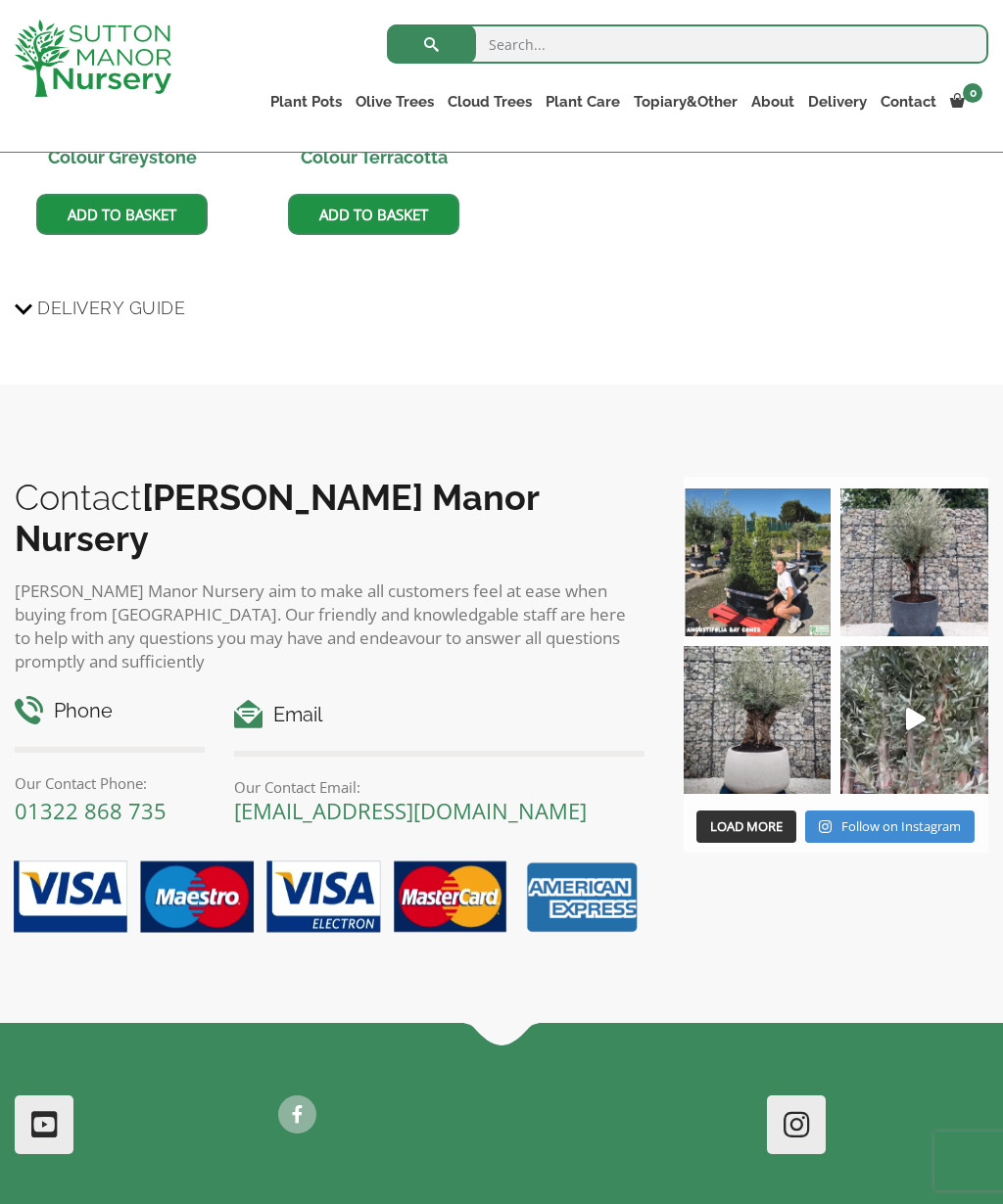
click at [0, 0] on link "The Alfresco Pots" at bounding box center [0, 0] width 0 height 0
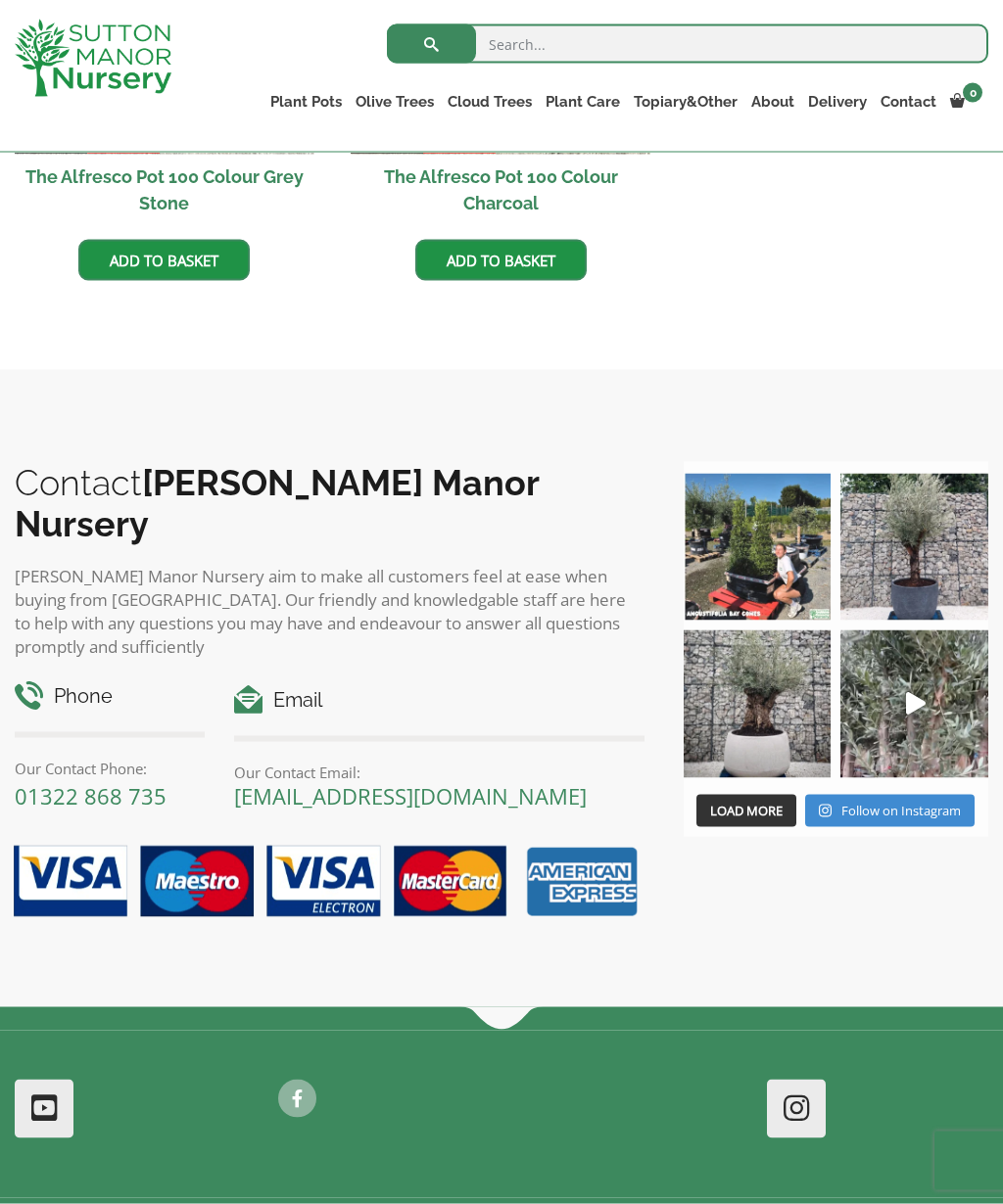
scroll to position [1185, 0]
